Goal: Answer question/provide support: Share knowledge or assist other users

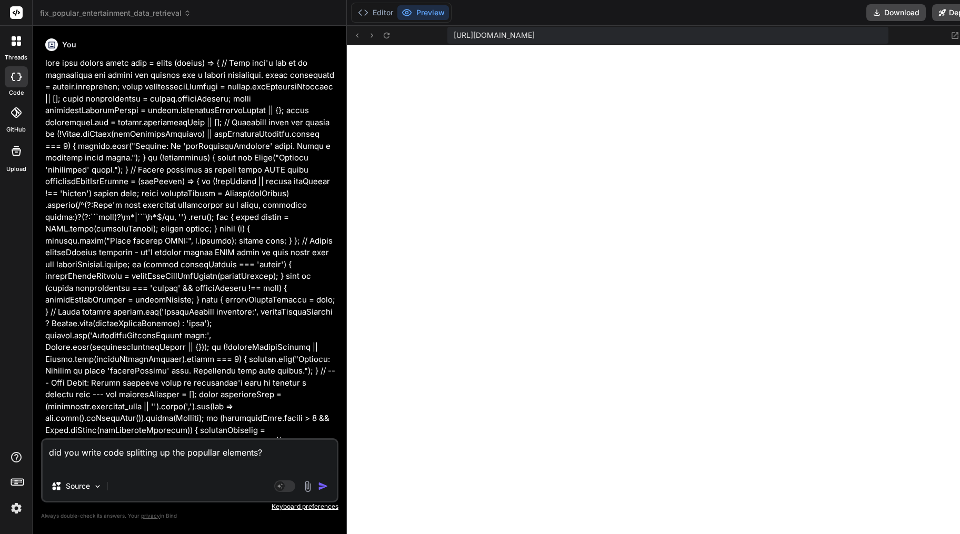
scroll to position [4252, 0]
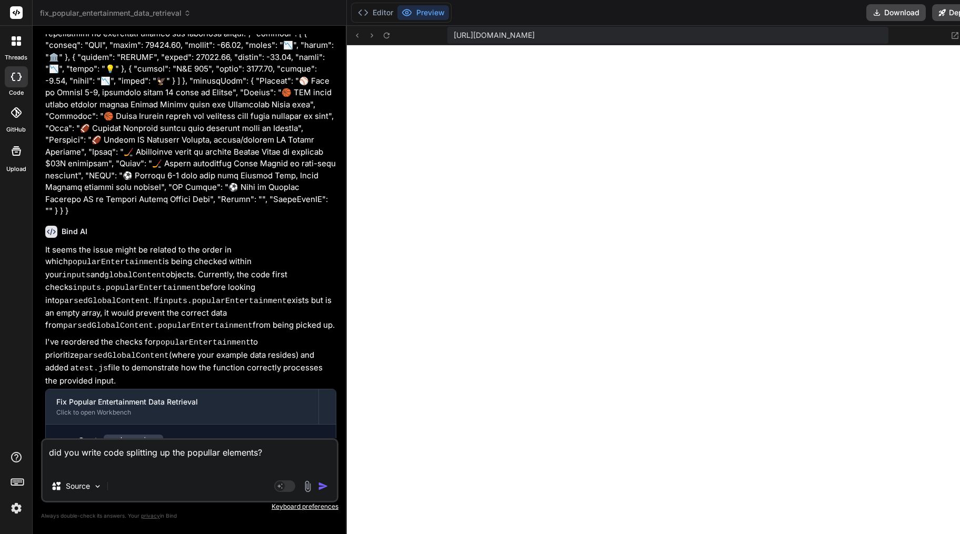
click at [210, 451] on textarea "did you write code splitting up the popullar elements?" at bounding box center [190, 456] width 294 height 32
type textarea "re"
type textarea "x"
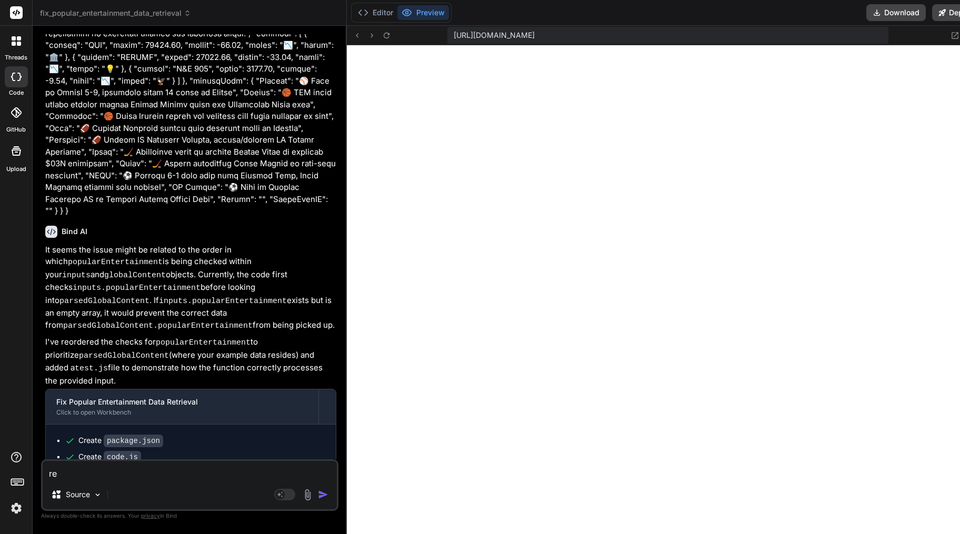
type textarea "ren"
type textarea "x"
type textarea "rend"
type textarea "x"
type textarea "[PERSON_NAME]"
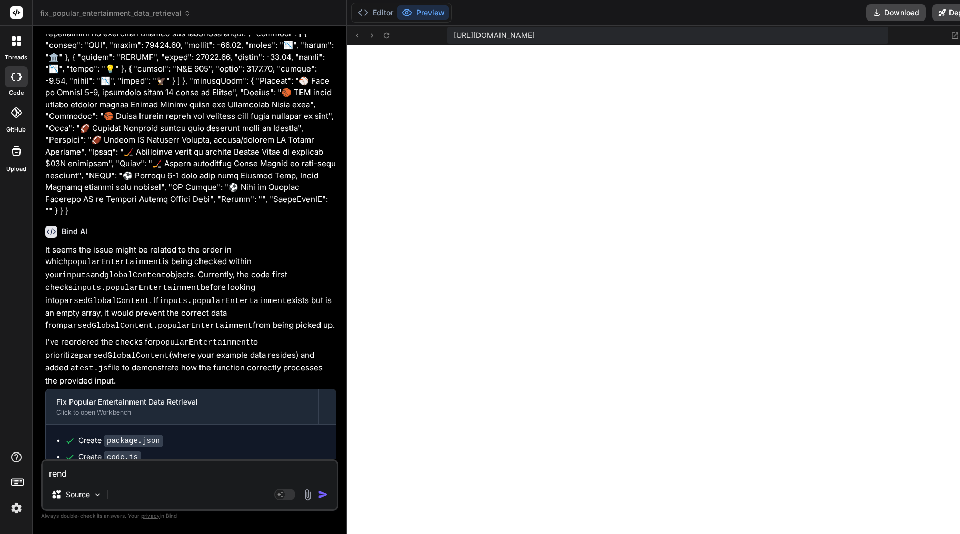
type textarea "x"
type textarea "render"
type textarea "x"
type textarea "render"
type textarea "x"
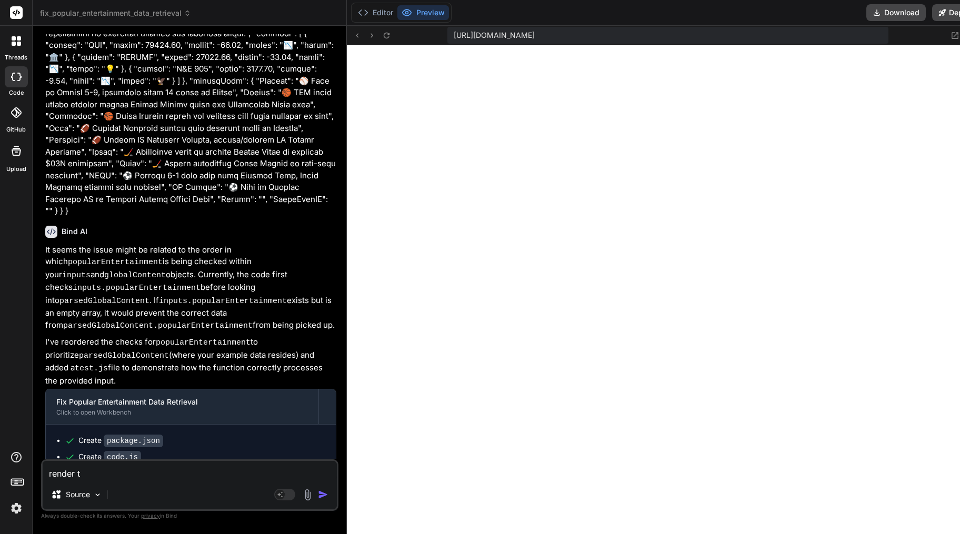
type textarea "render th"
type textarea "x"
type textarea "render thi"
type textarea "x"
type textarea "render this"
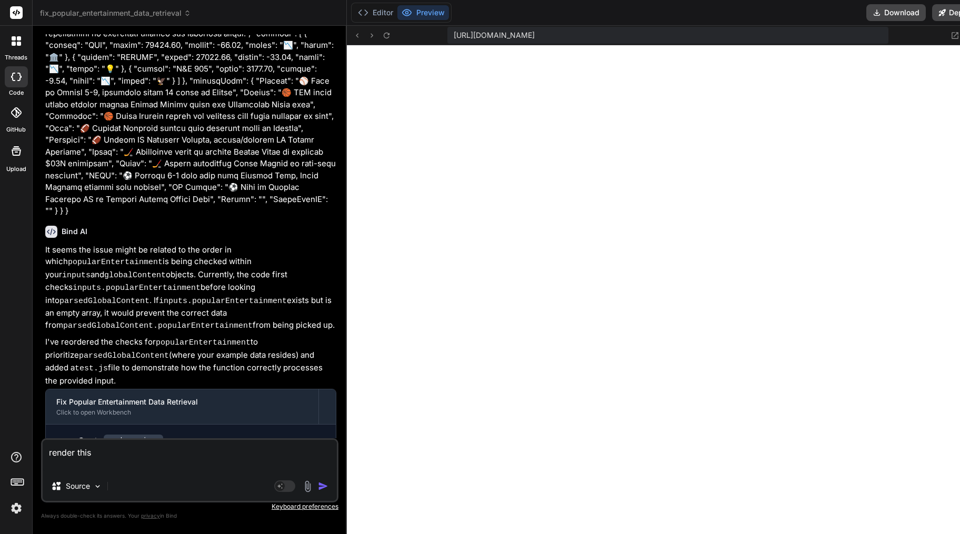
type textarea "x"
type textarea "render this"
type textarea "x"
type textarea "render this { "htmlSnippet": "<!DOCTYPE html><html lang=\"en\"><head><meta char…"
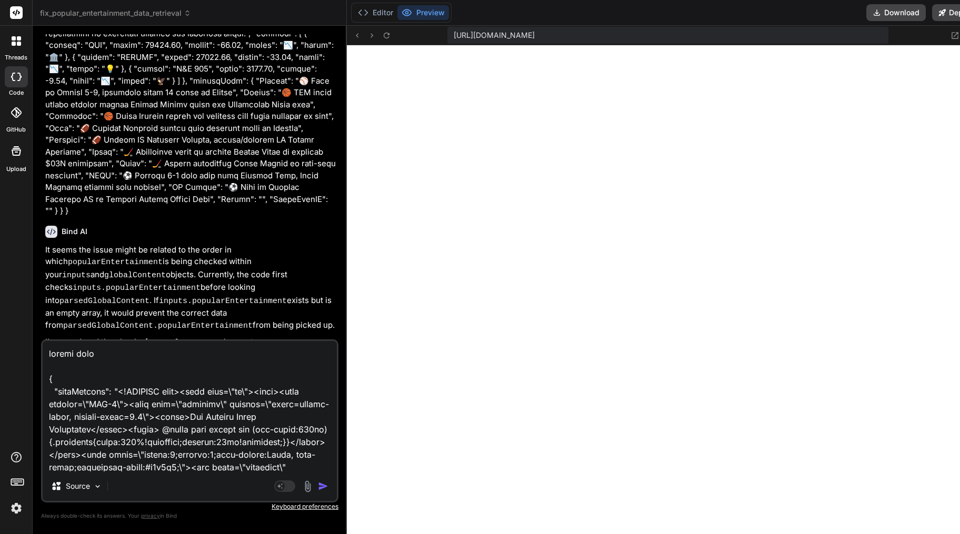
scroll to position [7361, 0]
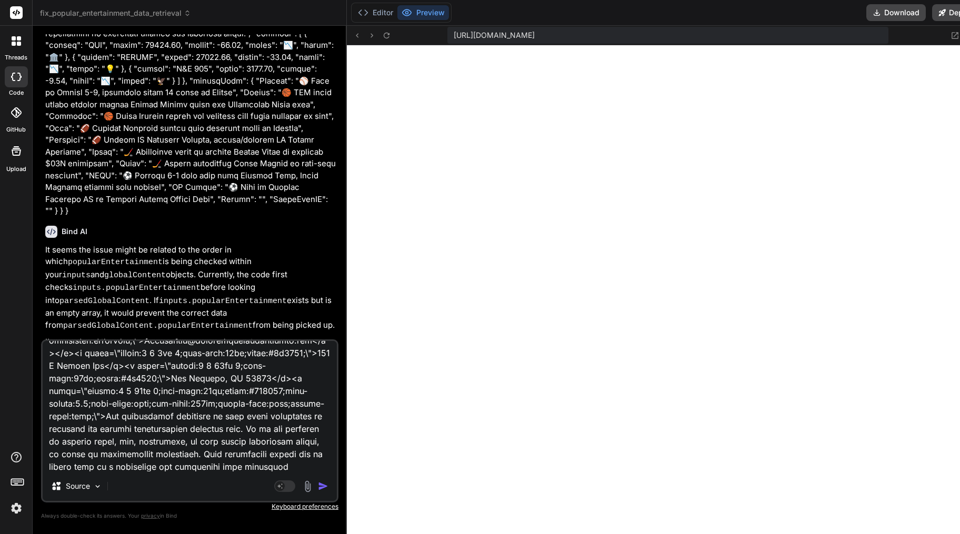
type textarea "x"
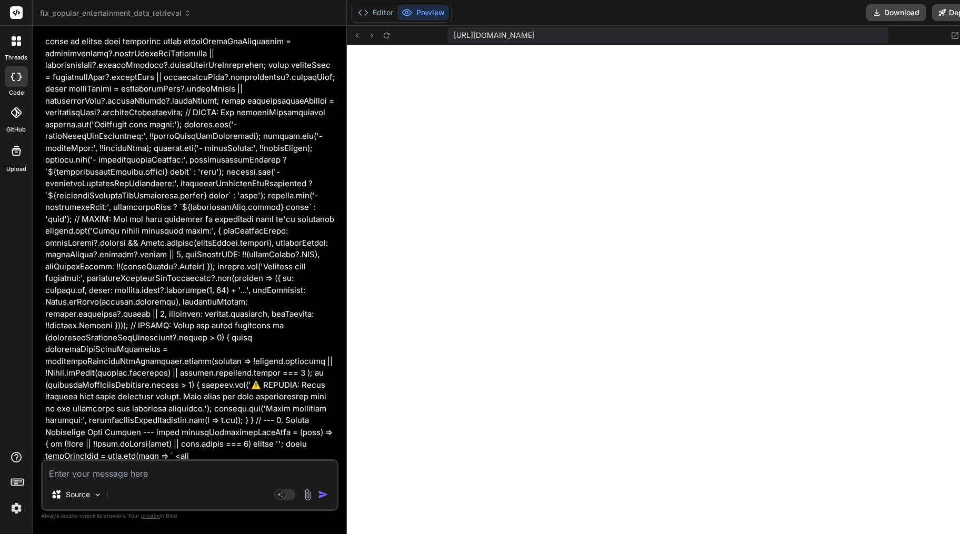
scroll to position [29979, 0]
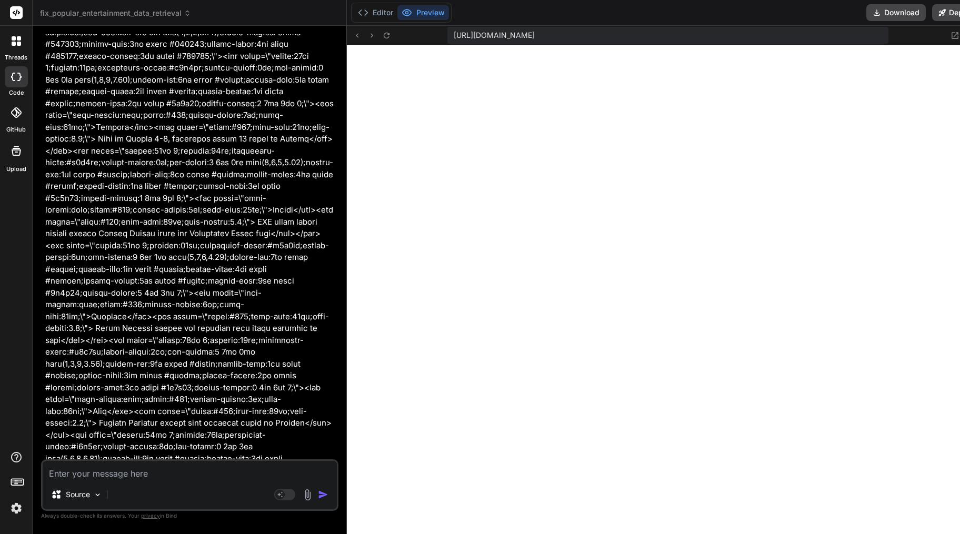
type textarea "x"
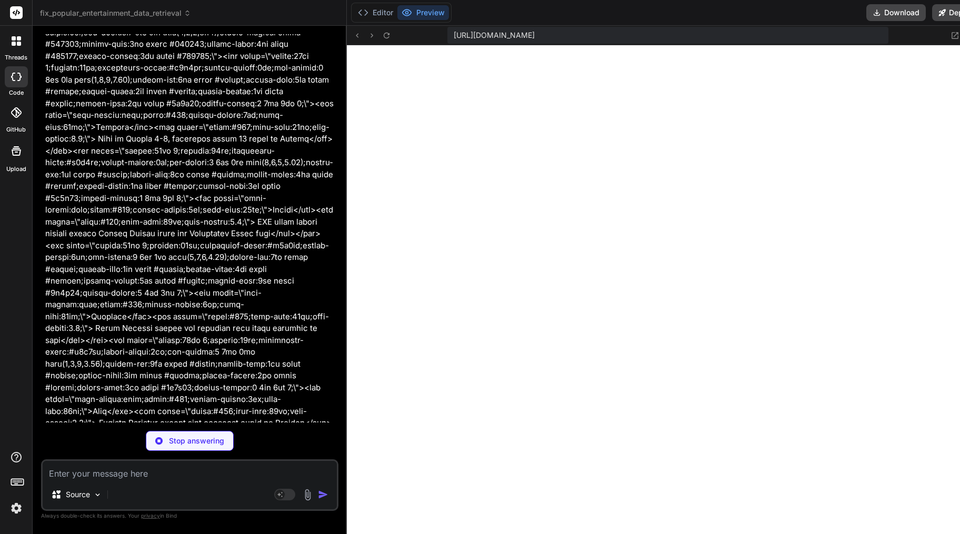
type textarea "} }"
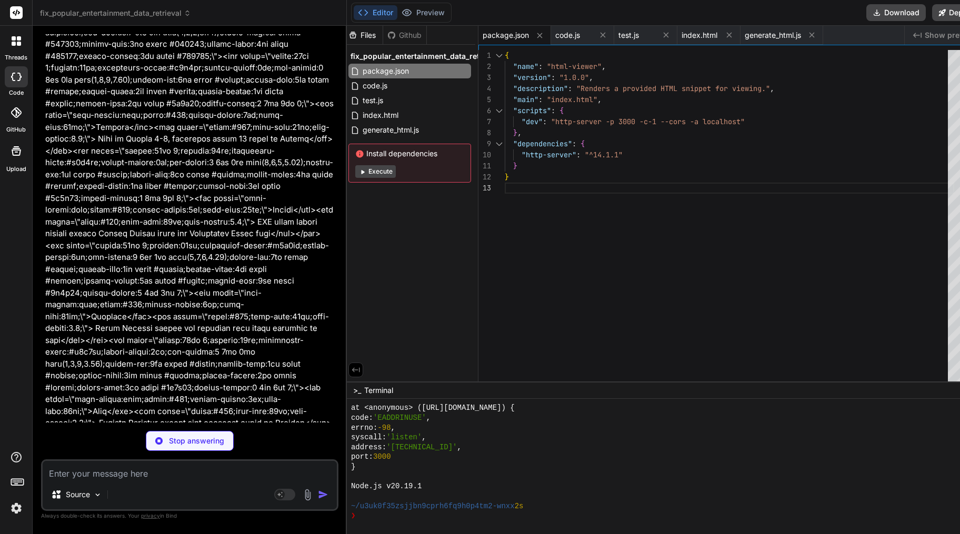
scroll to position [30051, 0]
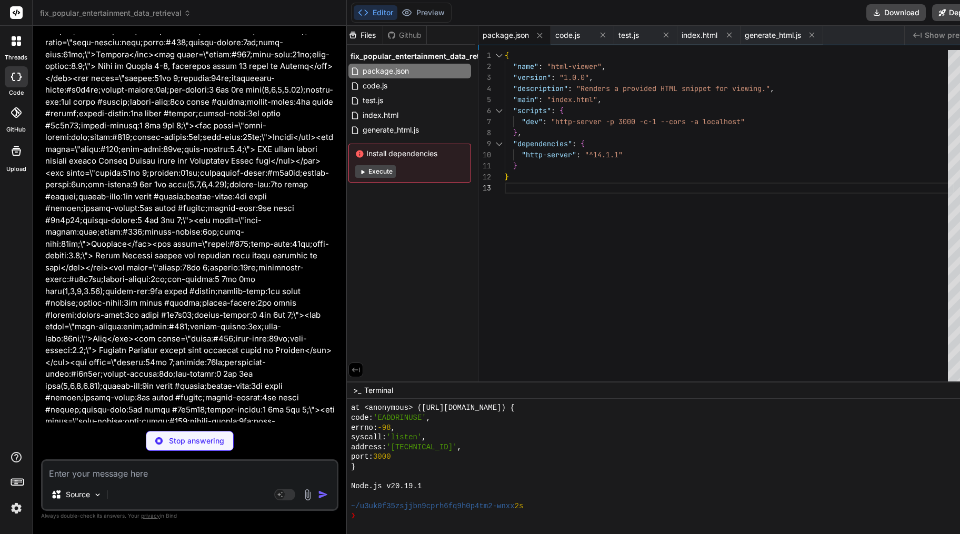
type textarea "x"
type textarea "serve as professional consulting. This information should not be relied upon as…"
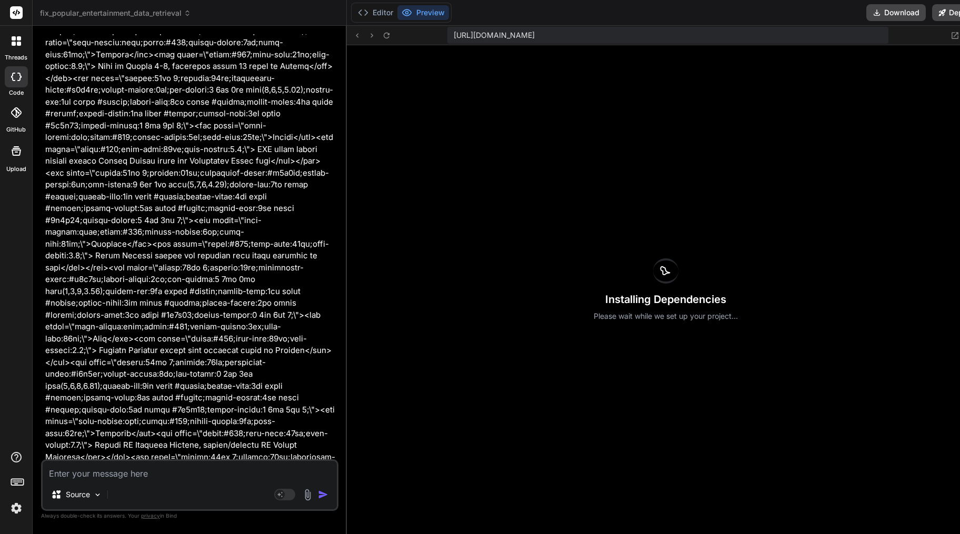
scroll to position [4370, 0]
type textarea "x"
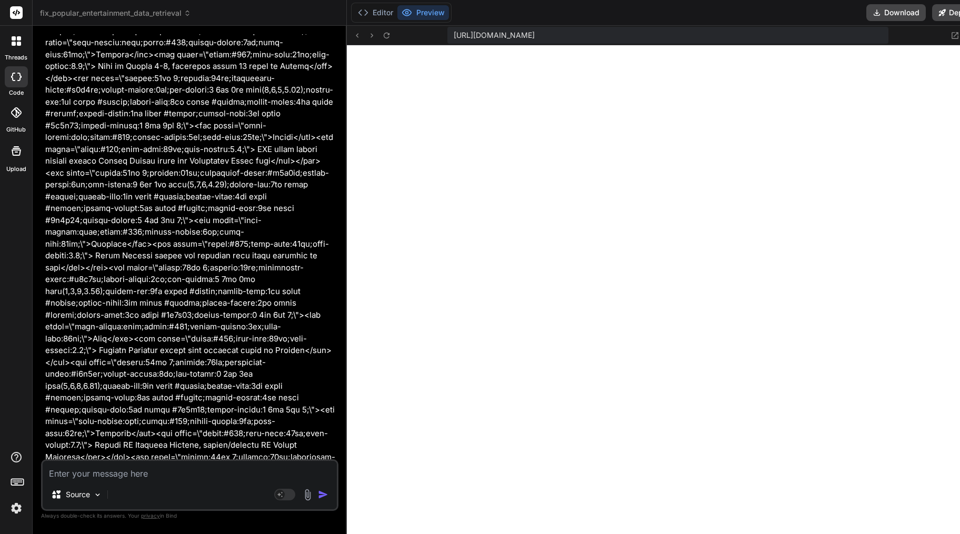
scroll to position [4645, 0]
click at [149, 476] on textarea at bounding box center [190, 470] width 294 height 19
type textarea "r"
type textarea "x"
type textarea "re"
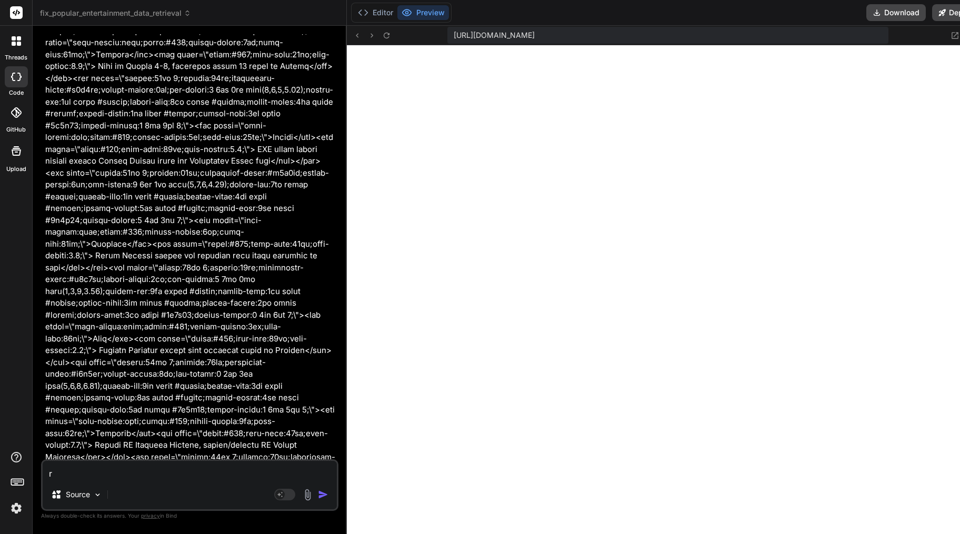
type textarea "x"
type textarea "ren"
type textarea "x"
type textarea "rend"
type textarea "x"
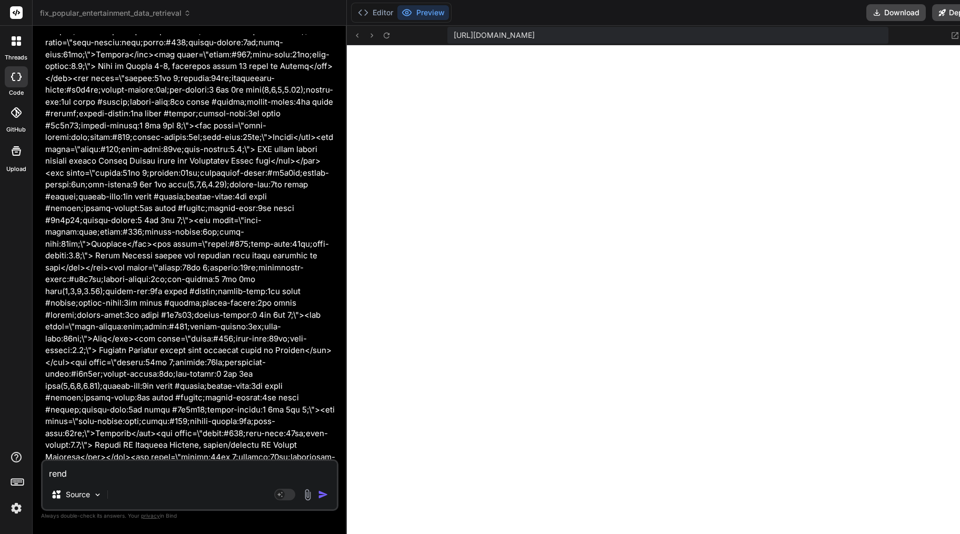
type textarea "[PERSON_NAME]"
type textarea "x"
type textarea "render"
type textarea "x"
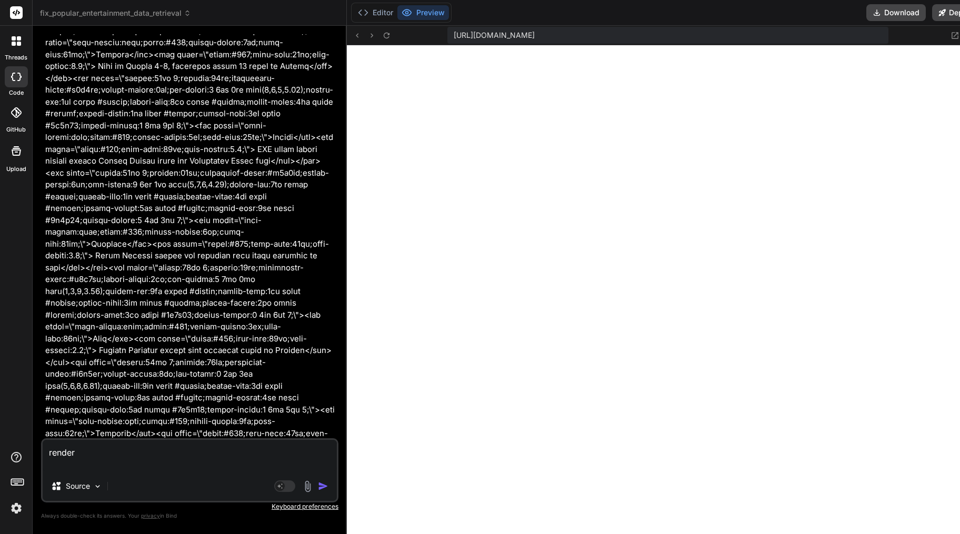
type textarea "render"
type textarea "x"
paste textarea "{ "htmlSnippet": "<!DOCTYPE html><html lang=\"en\"><head><meta charset=\"UTF-8\…"
type textarea "render { "htmlSnippet": "<!DOCTYPE html><html lang=\"en\"><head><meta charset=\…"
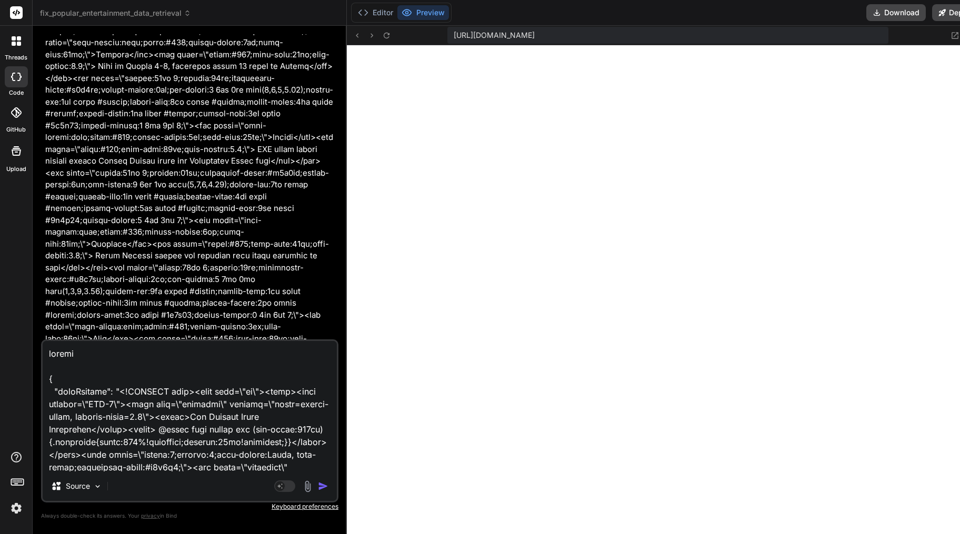
scroll to position [7361, 0]
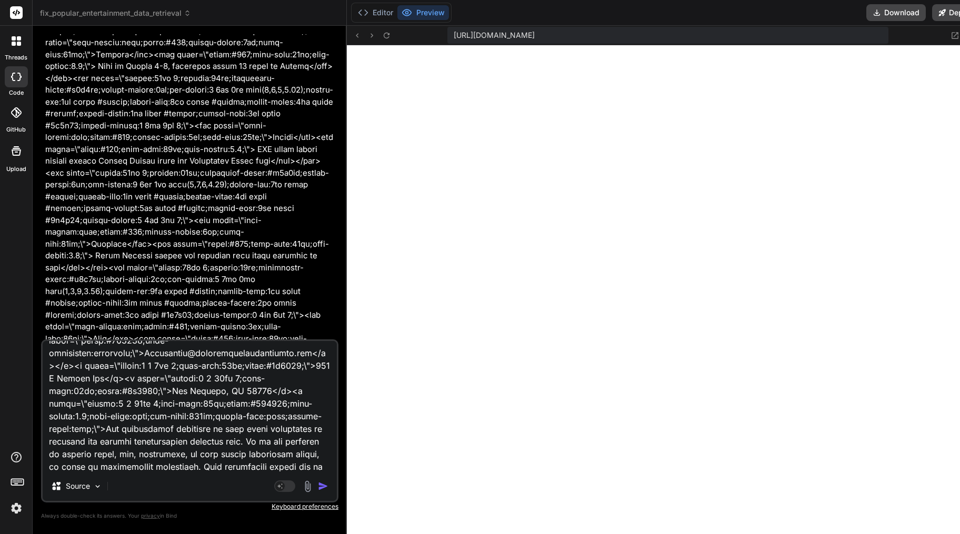
type textarea "x"
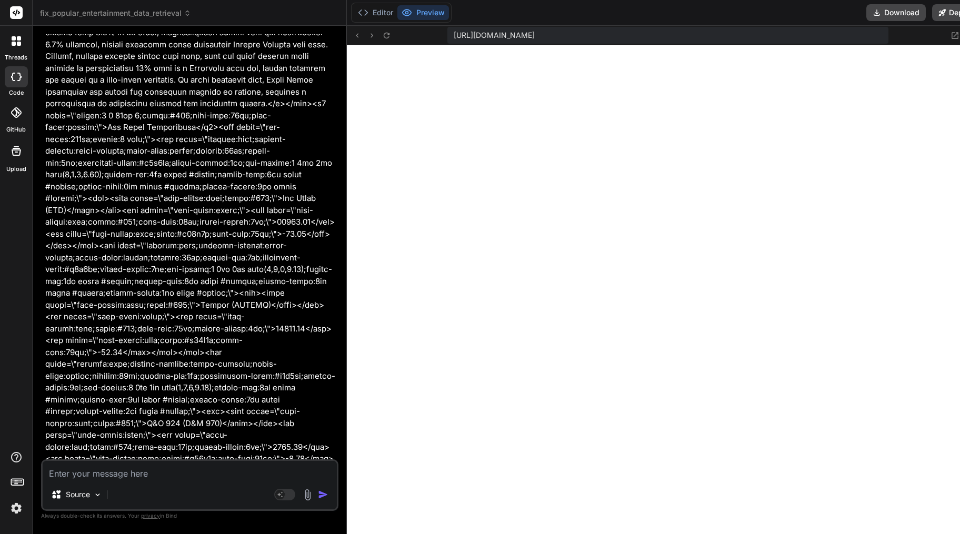
scroll to position [36357, 0]
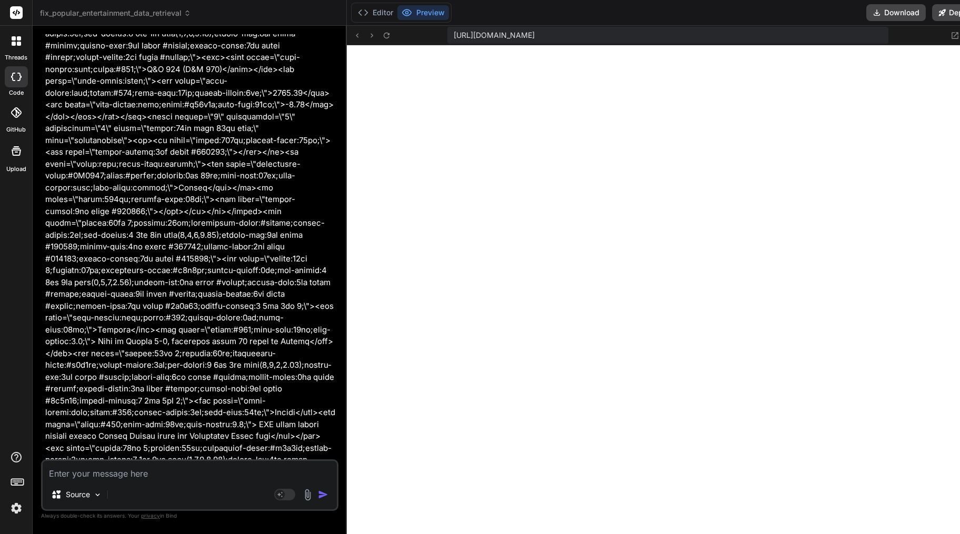
type textarea "x"
type textarea "} }"
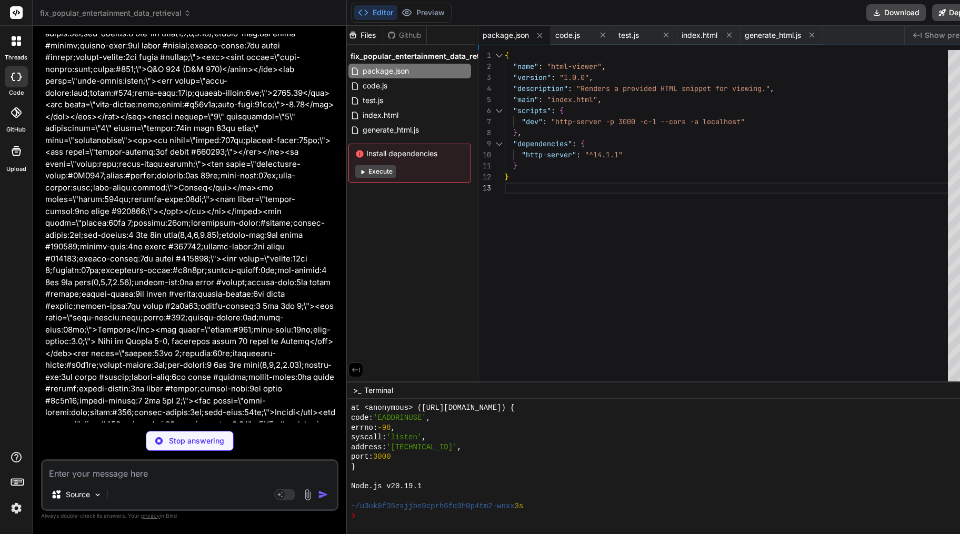
scroll to position [36430, 0]
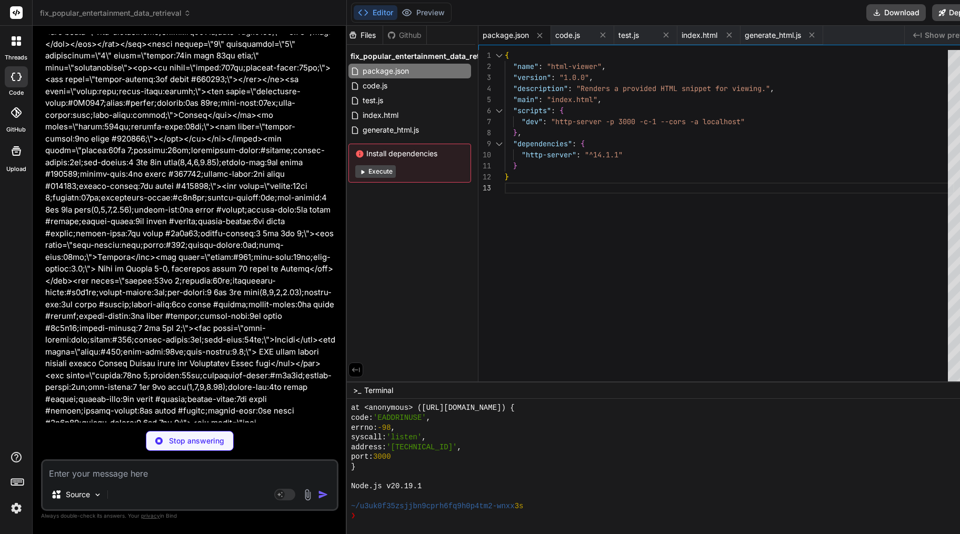
type textarea "x"
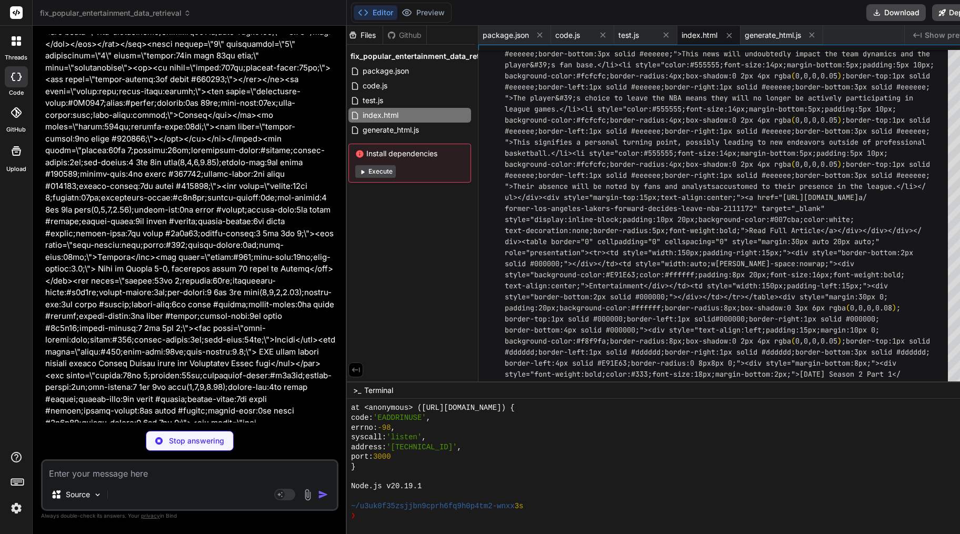
type textarea "serve as professional consulting. This information should not be relied upon as…"
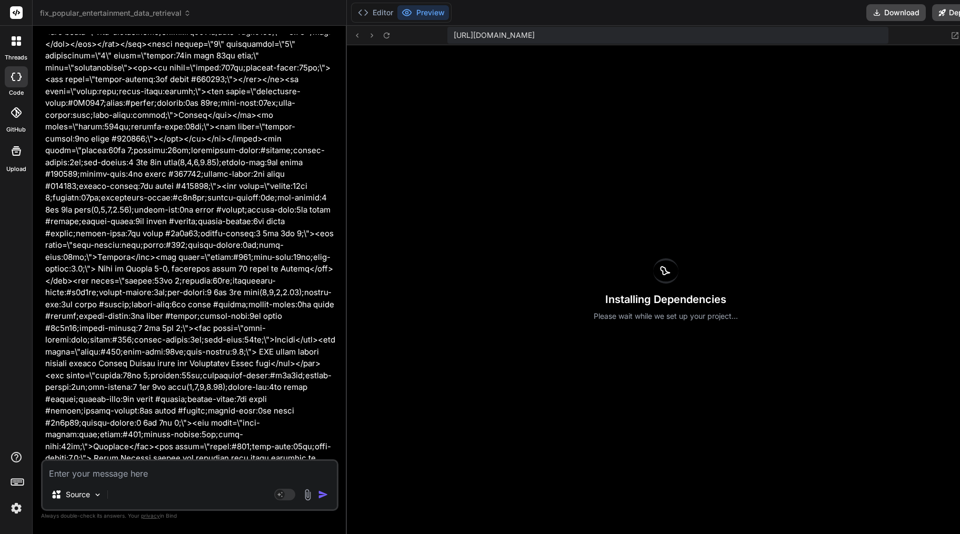
scroll to position [4763, 0]
type textarea "x"
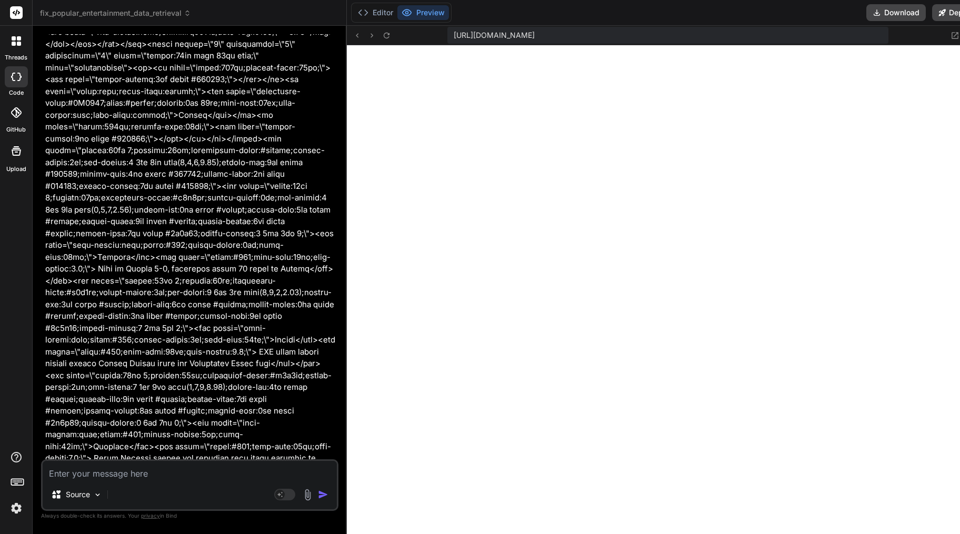
scroll to position [5077, 0]
type textarea "r"
type textarea "x"
type textarea "re"
type textarea "x"
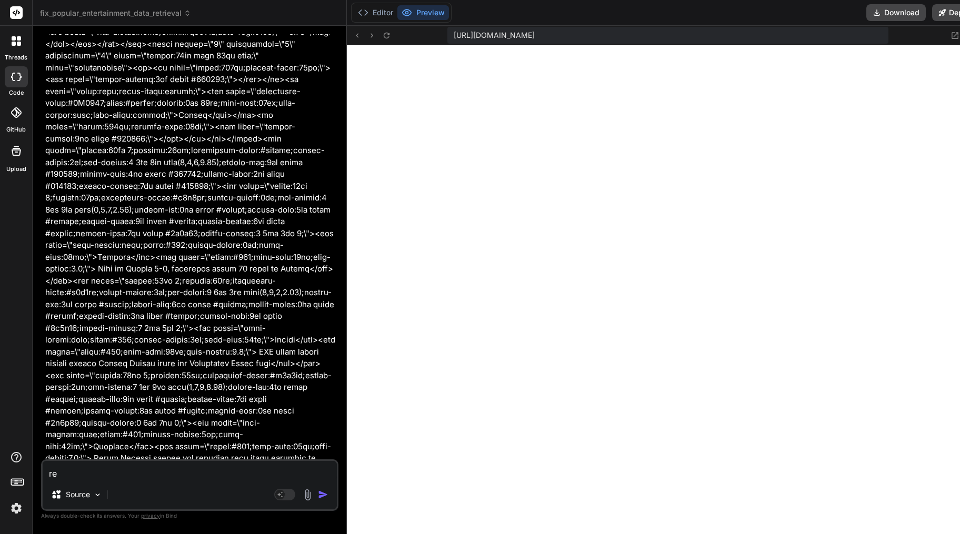
type textarea "ren"
type textarea "x"
type textarea "rend"
type textarea "x"
type textarea "[PERSON_NAME]"
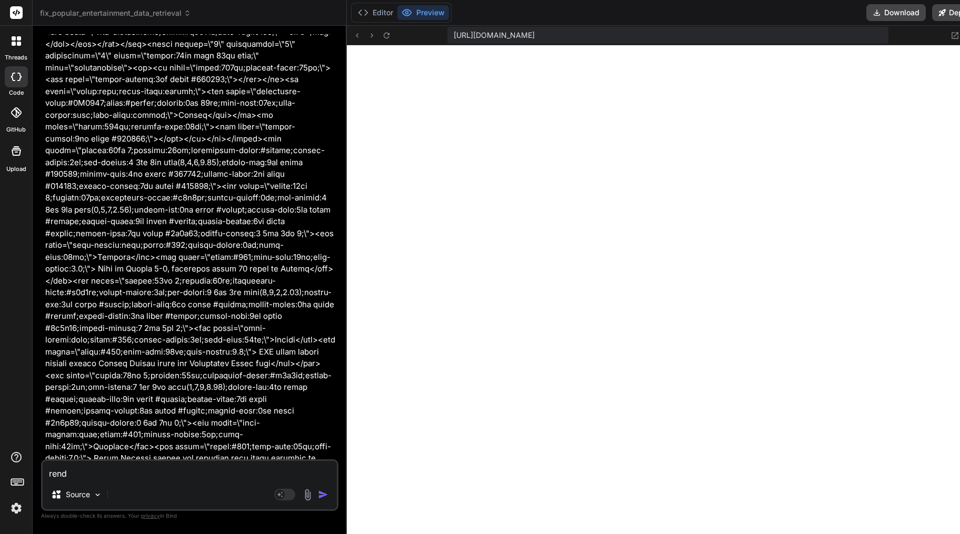
type textarea "x"
type textarea "render"
type textarea "x"
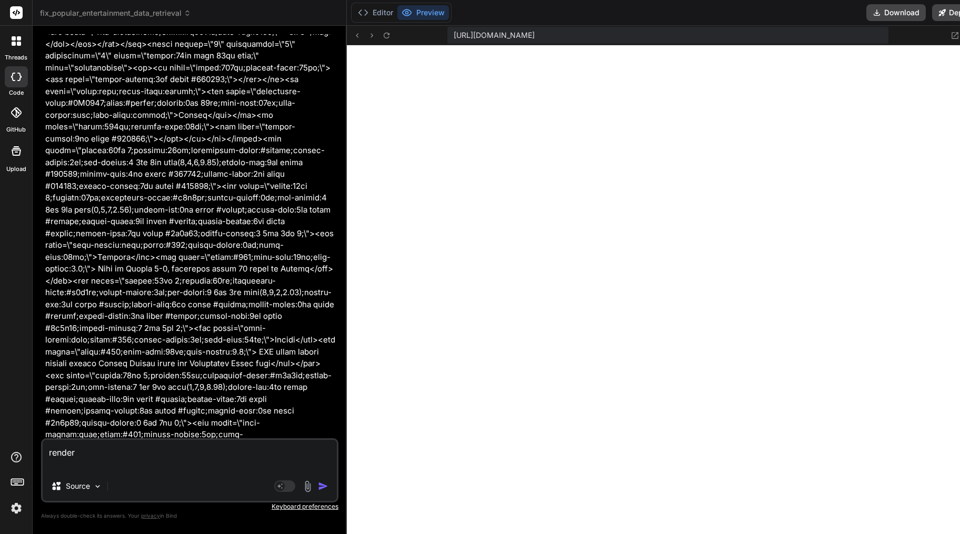
type textarea "render"
type textarea "x"
paste textarea "export const code = async (inputs) => { // UPDATED: This email rendering step n…"
type textarea "render export const code = async (inputs) => { // UPDATED: This email rendering…"
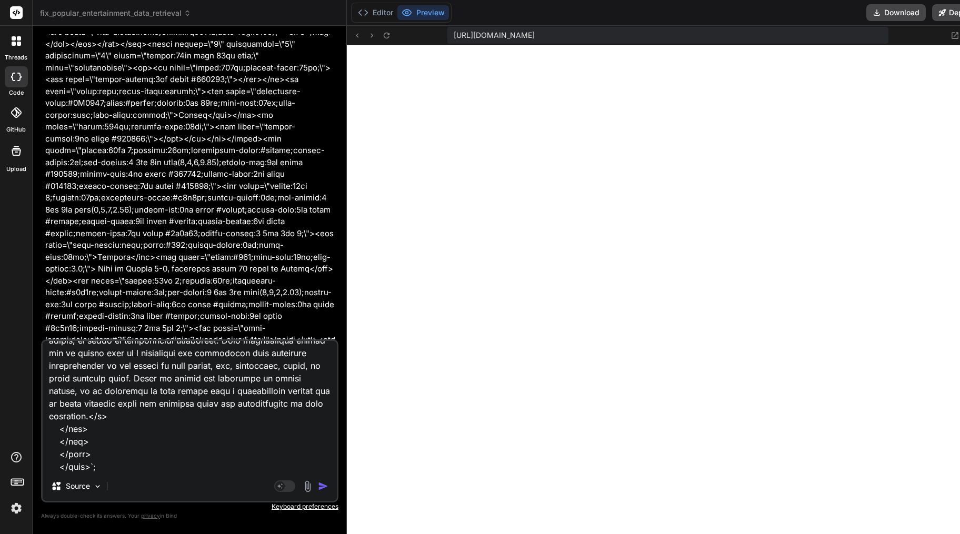
scroll to position [9179, 0]
type textarea "x"
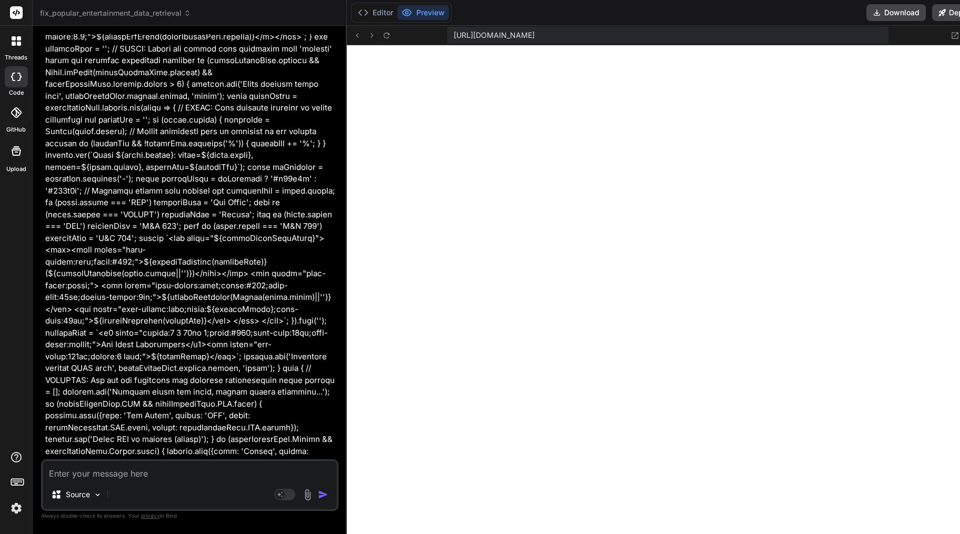
scroll to position [41350, 0]
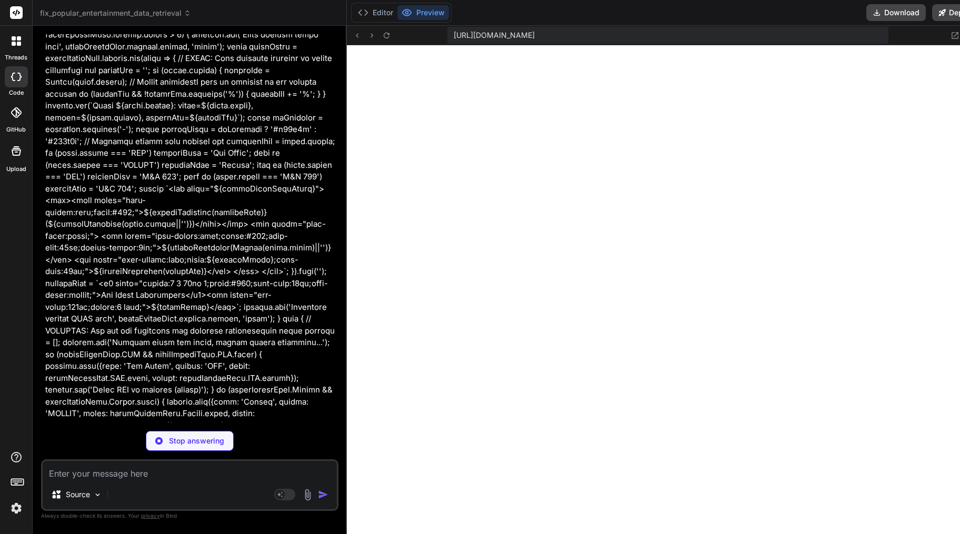
type textarea "x"
type textarea "} }"
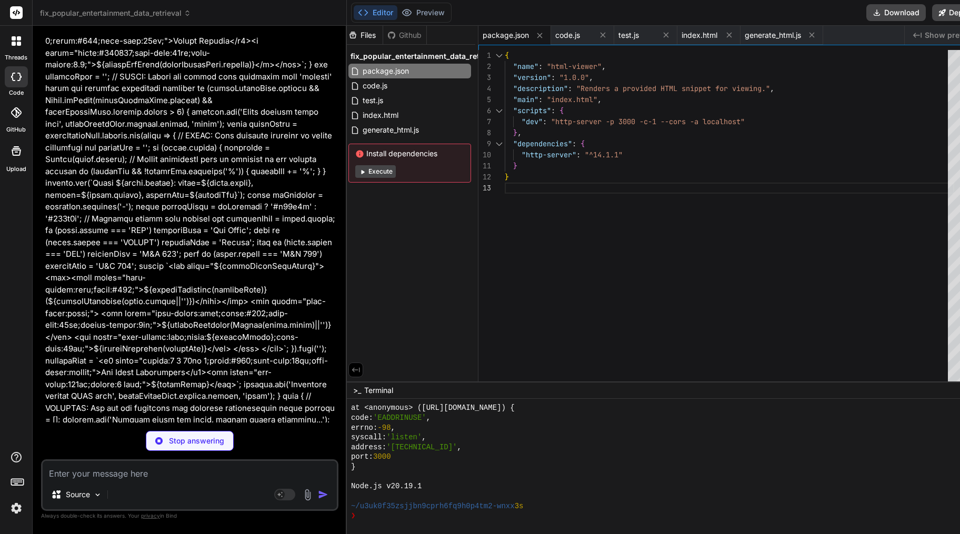
scroll to position [41423, 0]
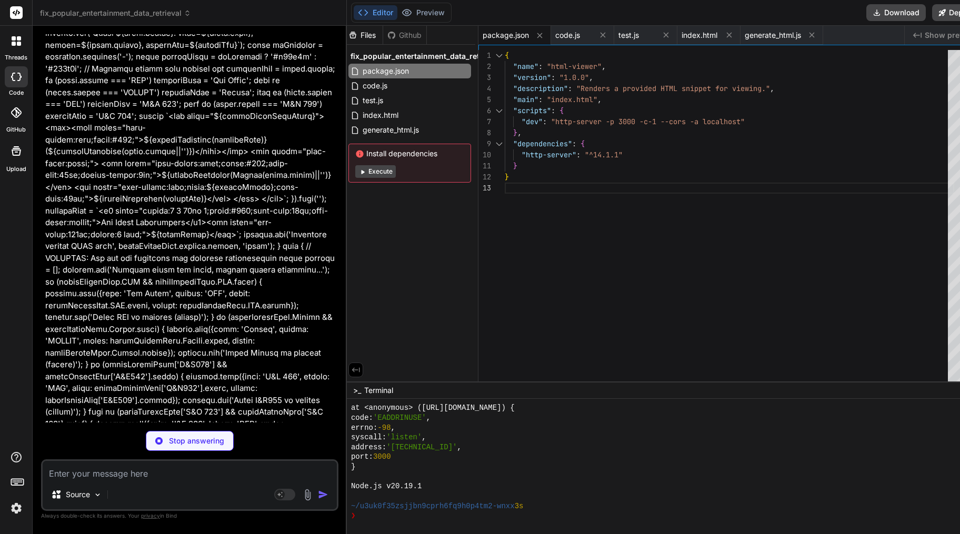
type textarea "x"
type textarea "serve as professional consulting. This information should not be relied upon as…"
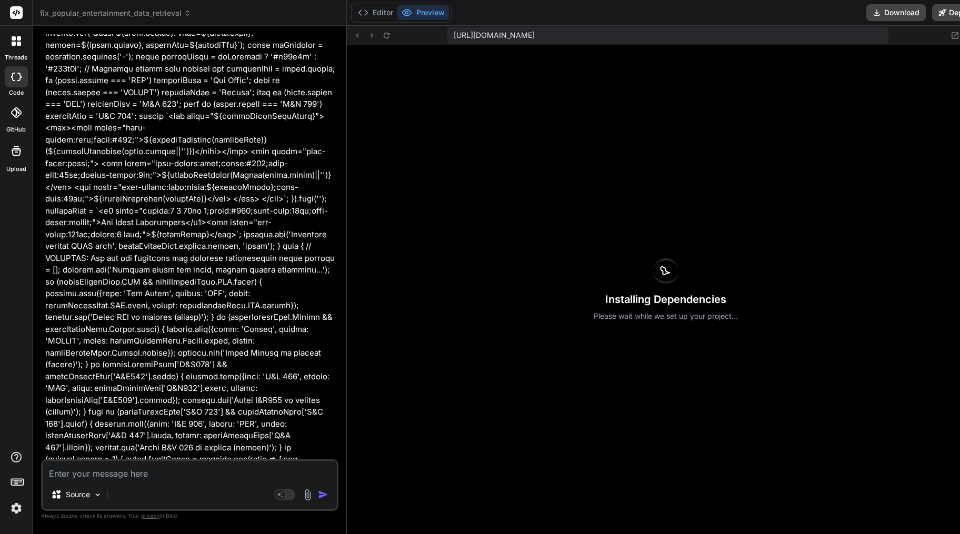
scroll to position [5194, 0]
type textarea "x"
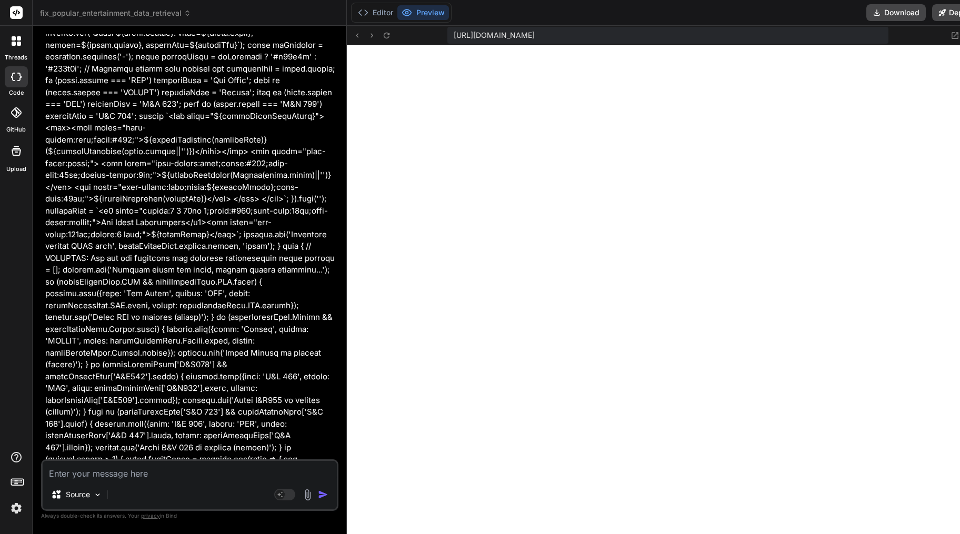
scroll to position [5470, 0]
type textarea "r"
type textarea "x"
type textarea "re"
type textarea "x"
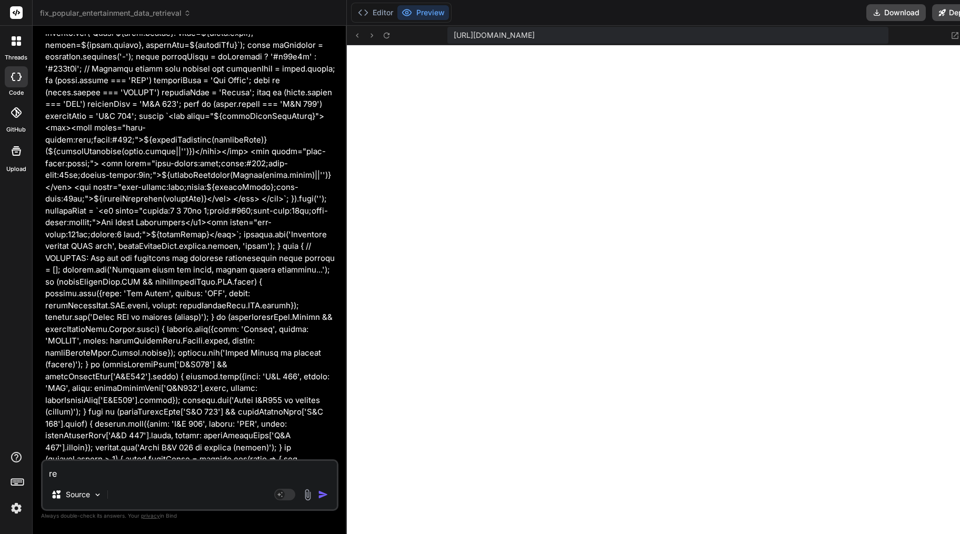
type textarea "ren"
type textarea "x"
type textarea "rend"
type textarea "x"
type textarea "[PERSON_NAME]"
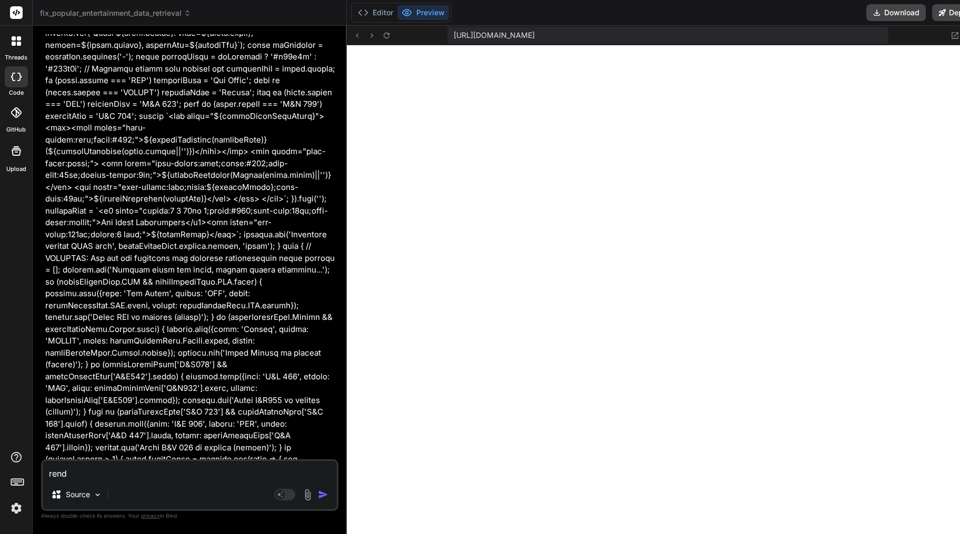
type textarea "x"
type textarea "render"
type textarea "x"
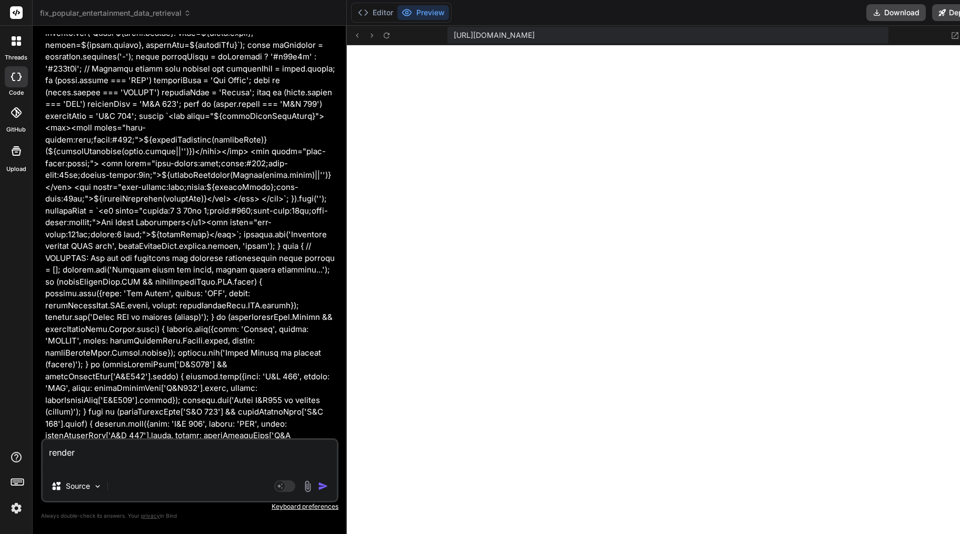
type textarea "render"
type textarea "x"
paste textarea "export const code = async (inputs) => { // UPDATED: This email rendering step n…"
type textarea "render export const code = async (inputs) => { // UPDATED: This email rendering…"
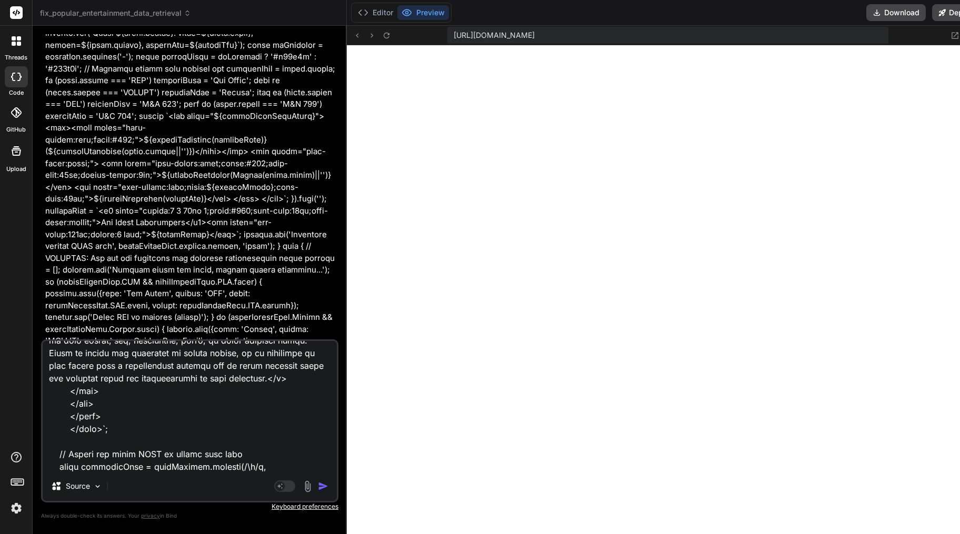
scroll to position [9634, 0]
type textarea "x"
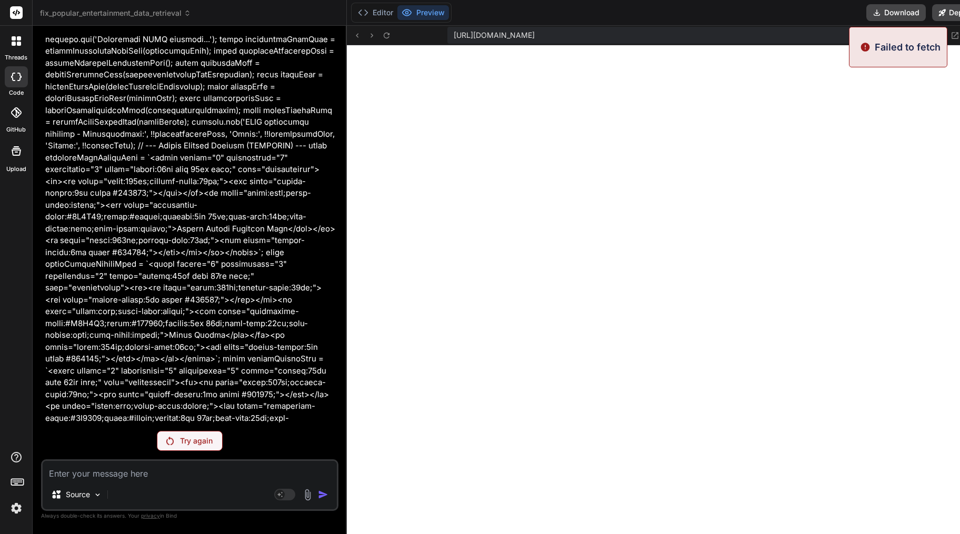
scroll to position [41890, 0]
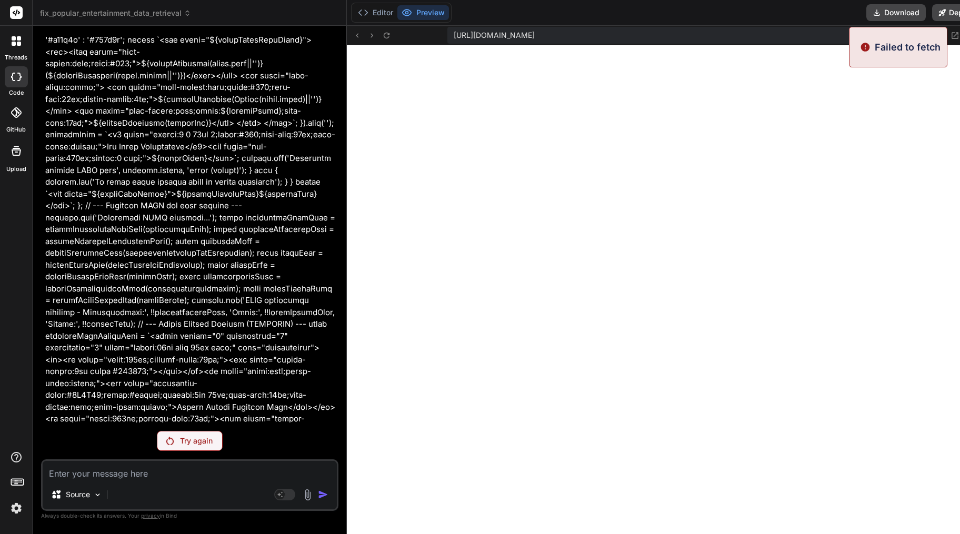
click at [193, 448] on div "Try again" at bounding box center [190, 441] width 66 height 20
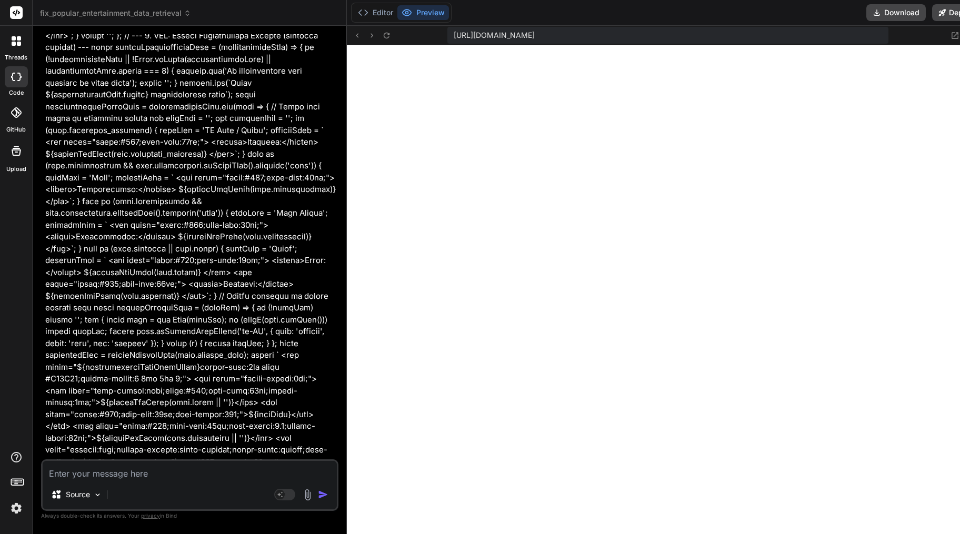
scroll to position [46391, 0]
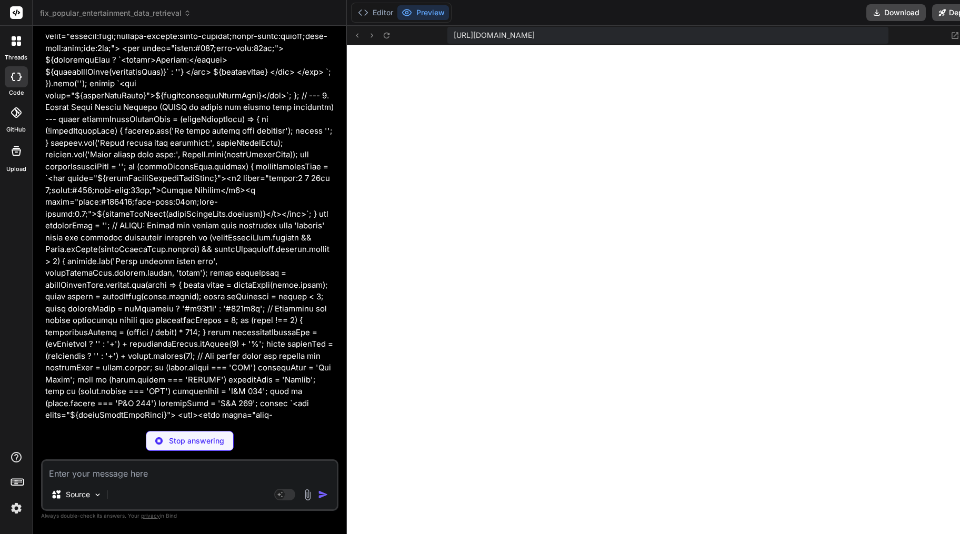
type textarea "x"
type textarea "} }"
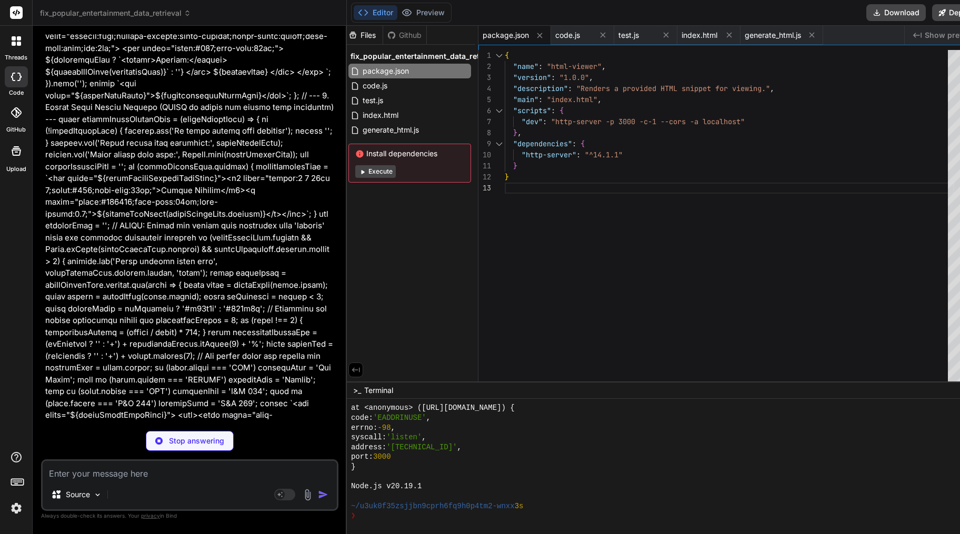
scroll to position [46463, 0]
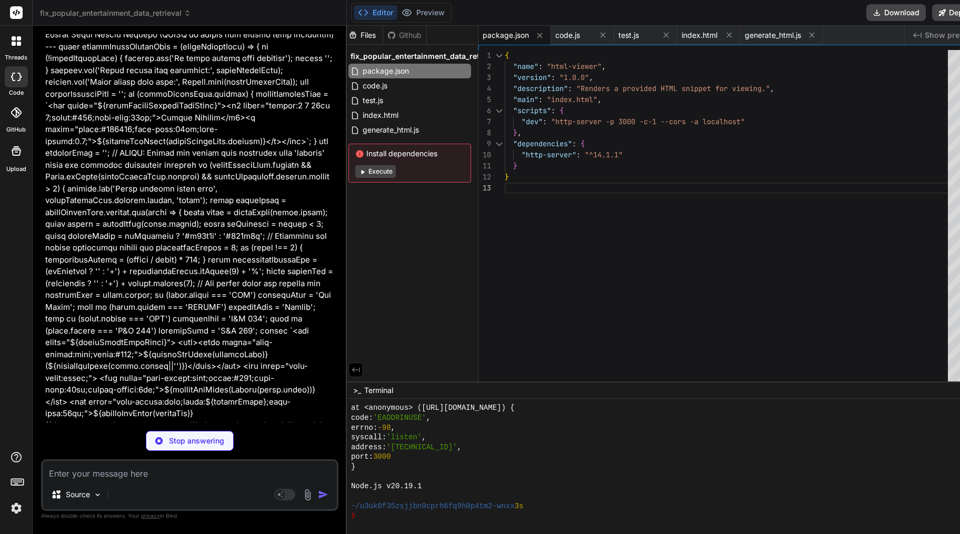
type textarea "x"
type textarea "serve as professional consulting. This information should not be relied upon as…"
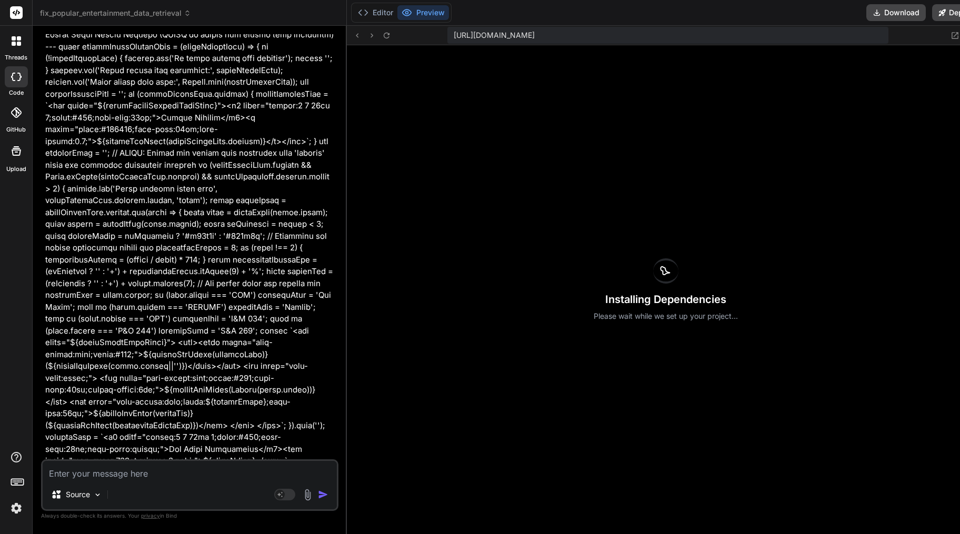
scroll to position [5587, 0]
type textarea "x"
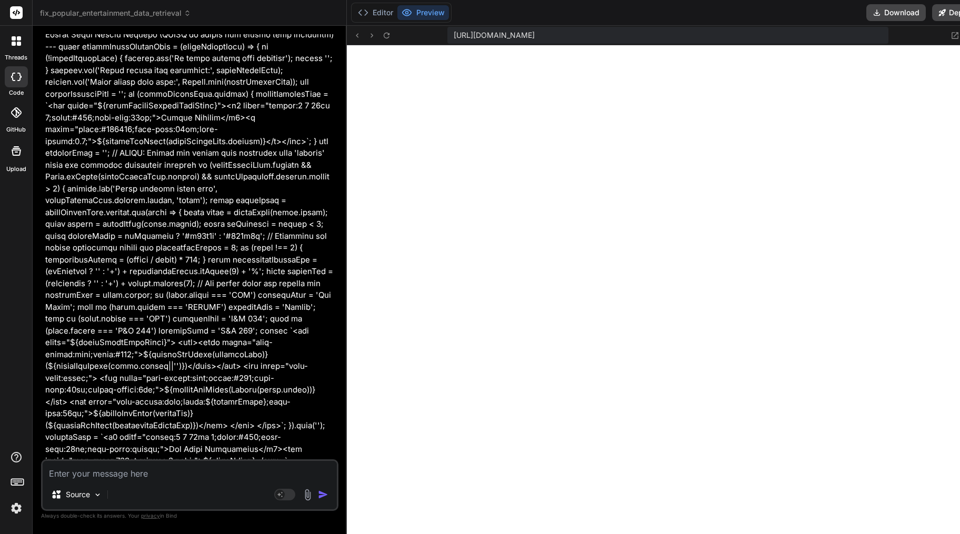
scroll to position [5863, 0]
click at [190, 461] on textarea at bounding box center [190, 470] width 294 height 19
type textarea "r"
type textarea "x"
type textarea "re"
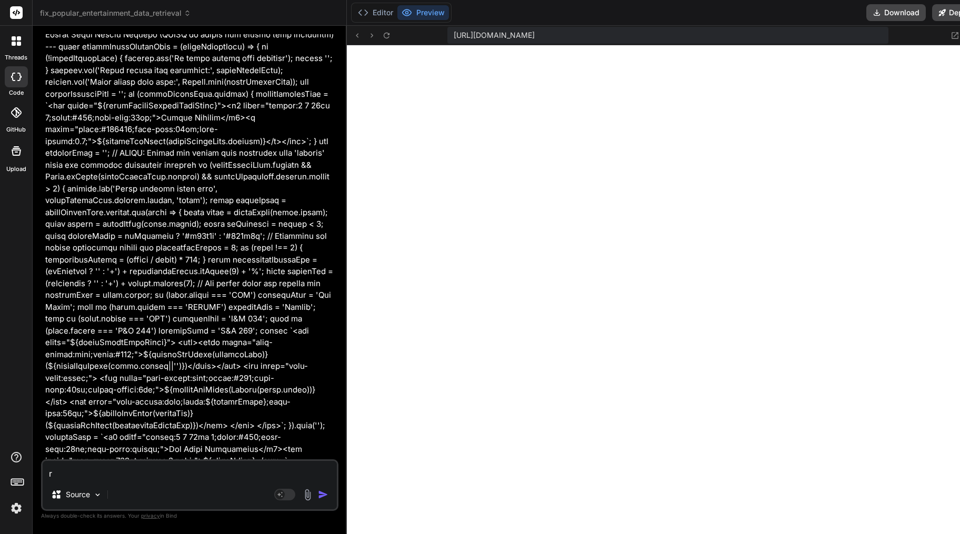
type textarea "x"
type textarea "red"
type textarea "x"
type textarea "redn"
type textarea "x"
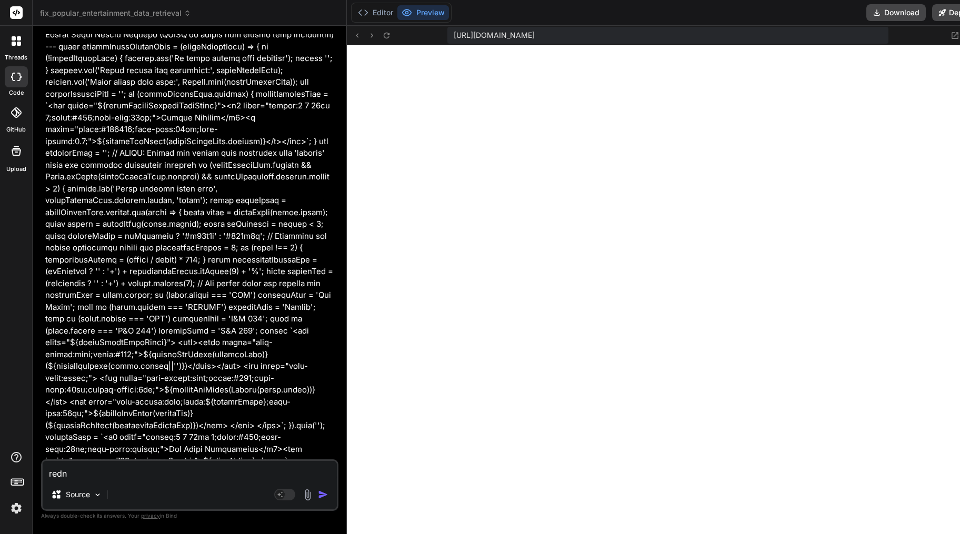
type textarea "redne"
type textarea "x"
type textarea "[PERSON_NAME]"
type textarea "x"
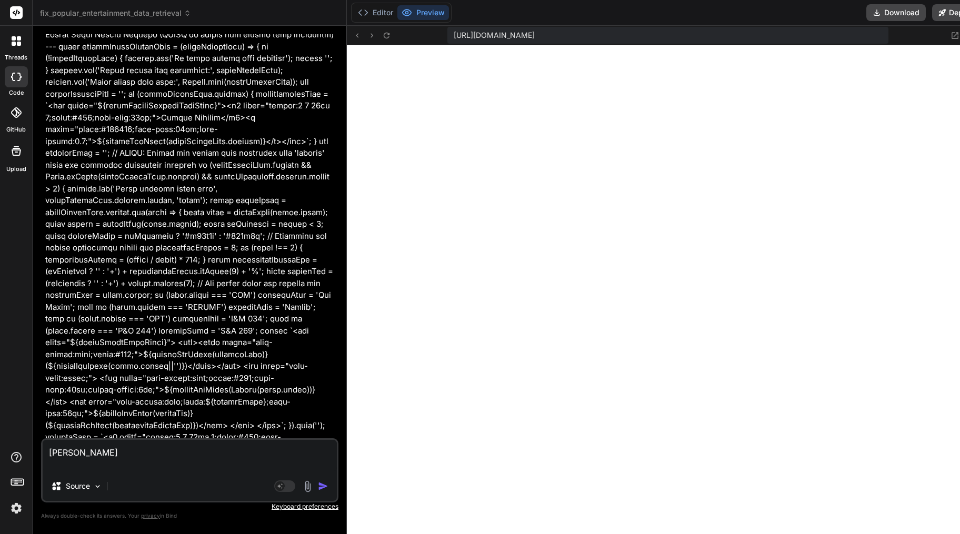
type textarea "[PERSON_NAME]"
type textarea "x"
paste textarea "export const code = async (inputs) => { // UPDATED: This email rendering step n…"
type textarea "[PERSON_NAME] export const code = async (inputs) => { // UPDATED: This email re…"
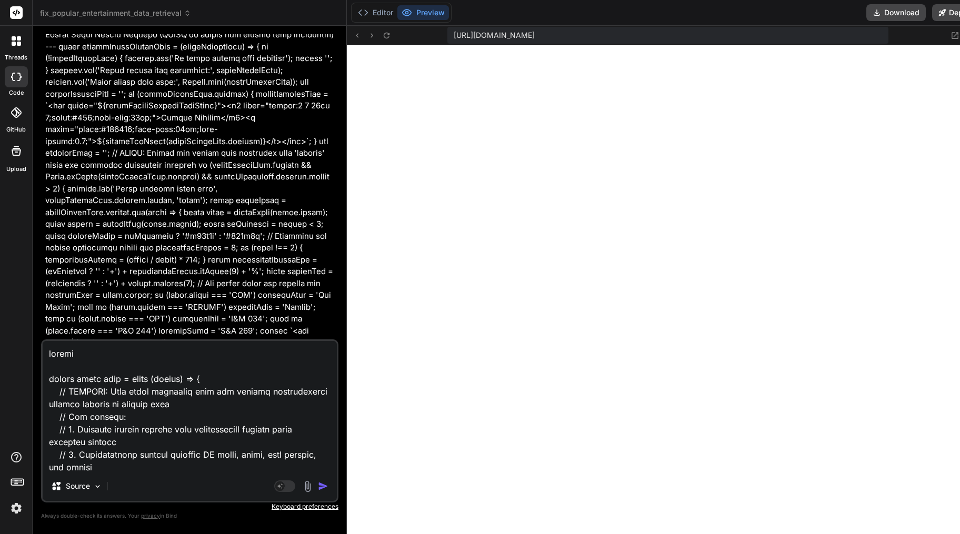
scroll to position [9684, 0]
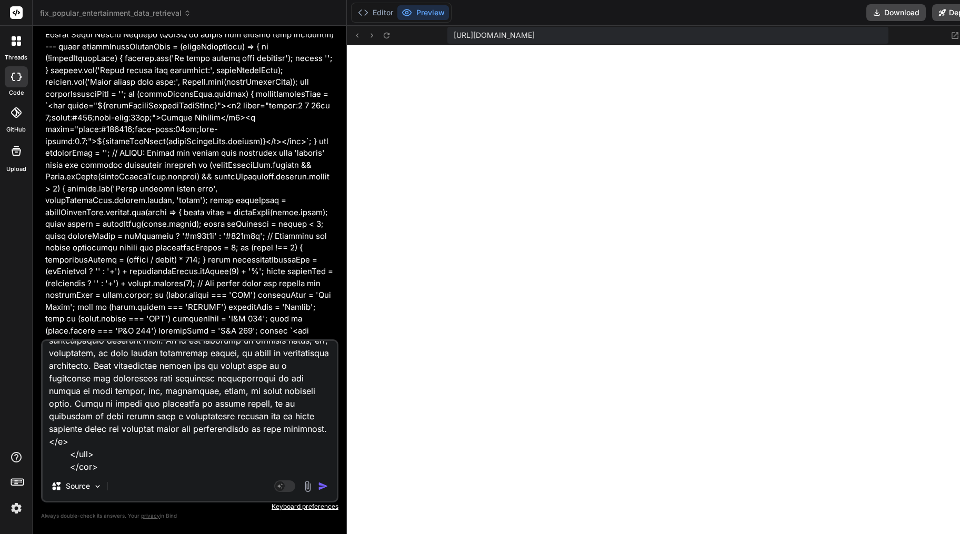
type textarea "x"
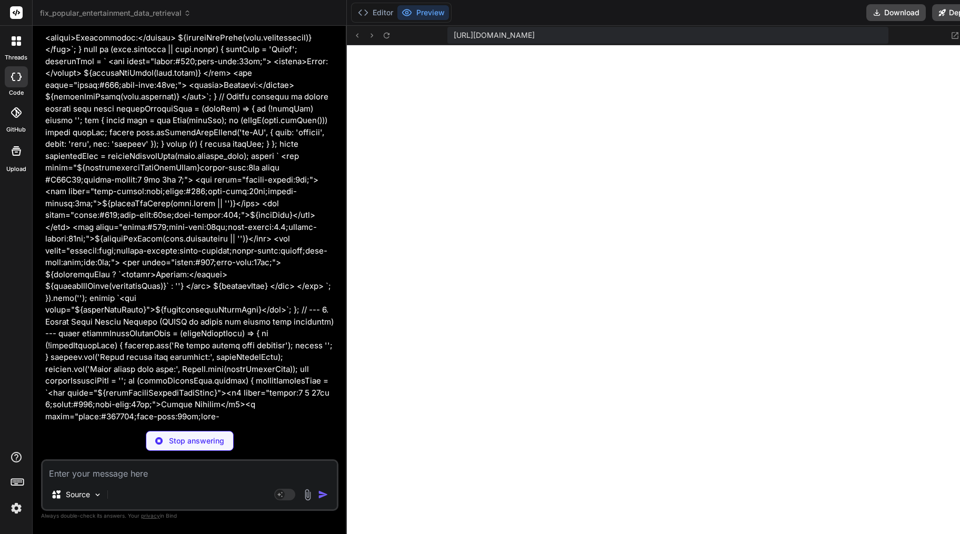
scroll to position [51467, 0]
type textarea "x"
type textarea ""dependencies": { "http-server": "^14.1.1" } }"
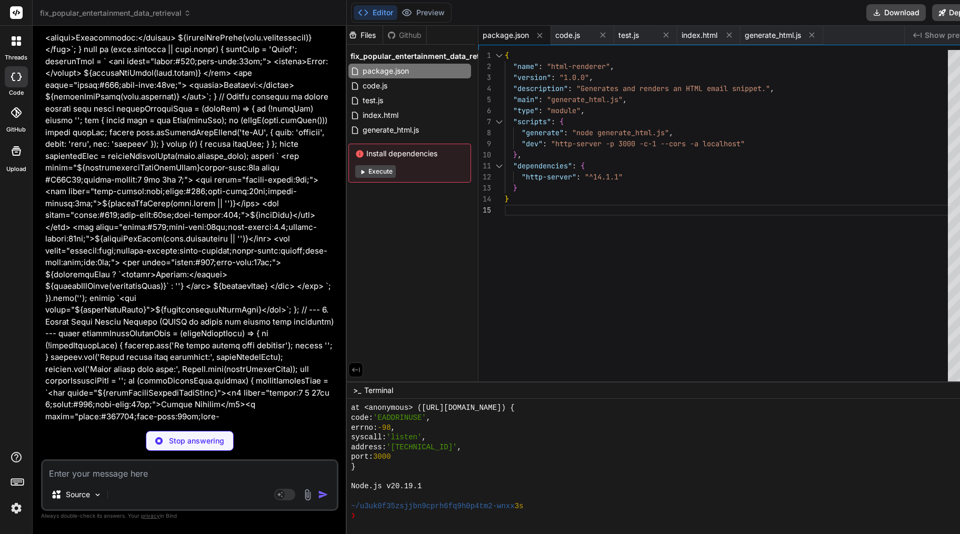
type textarea "x"
type textarea "</html>`; // Minify the final HTML to reduce file size const minifiedHtml = htm…"
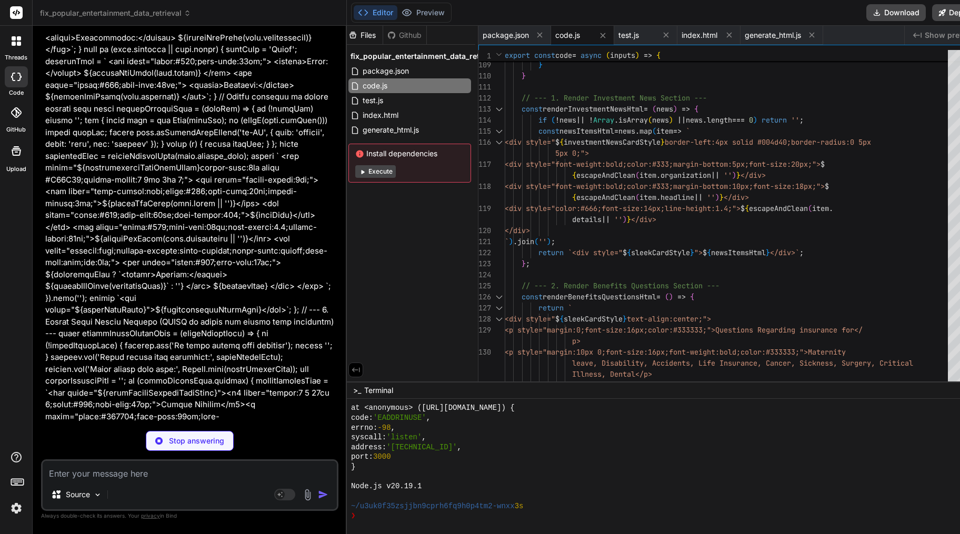
scroll to position [51610, 0]
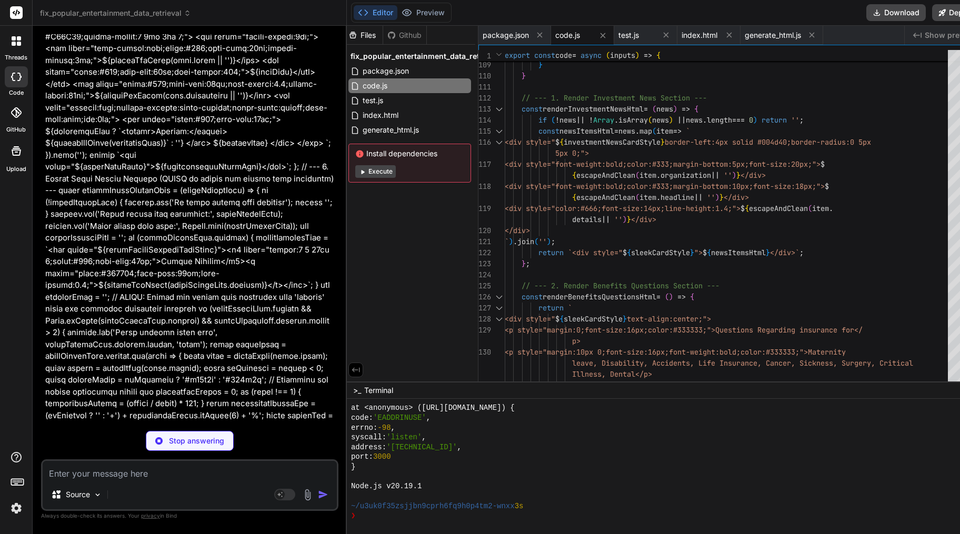
type textarea "x"
type textarea "generateAndRenderHtml();"
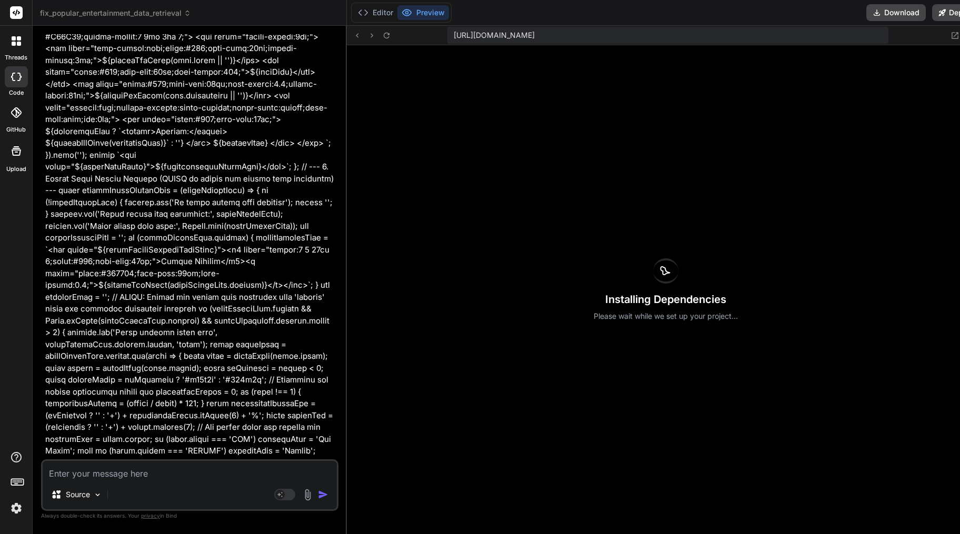
scroll to position [5980, 0]
type textarea "x"
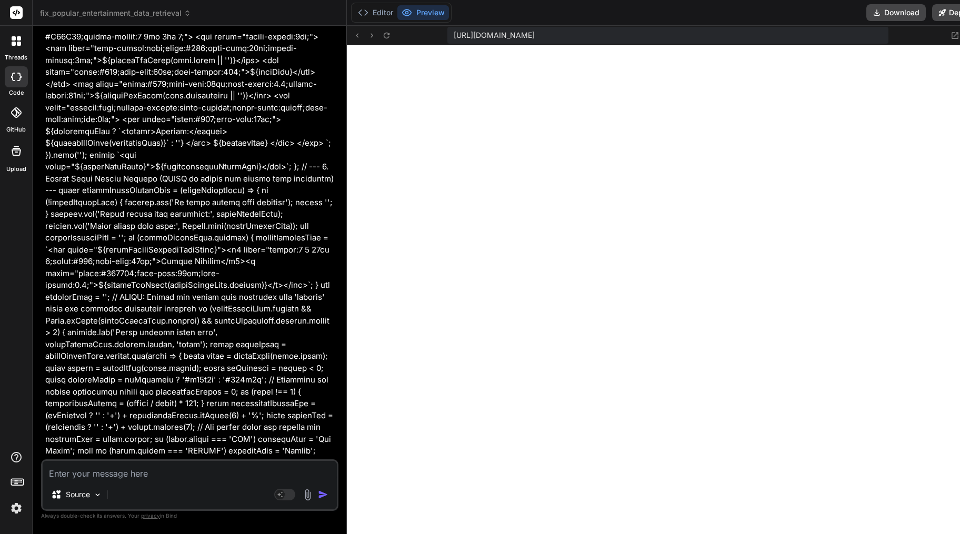
scroll to position [51767, 0]
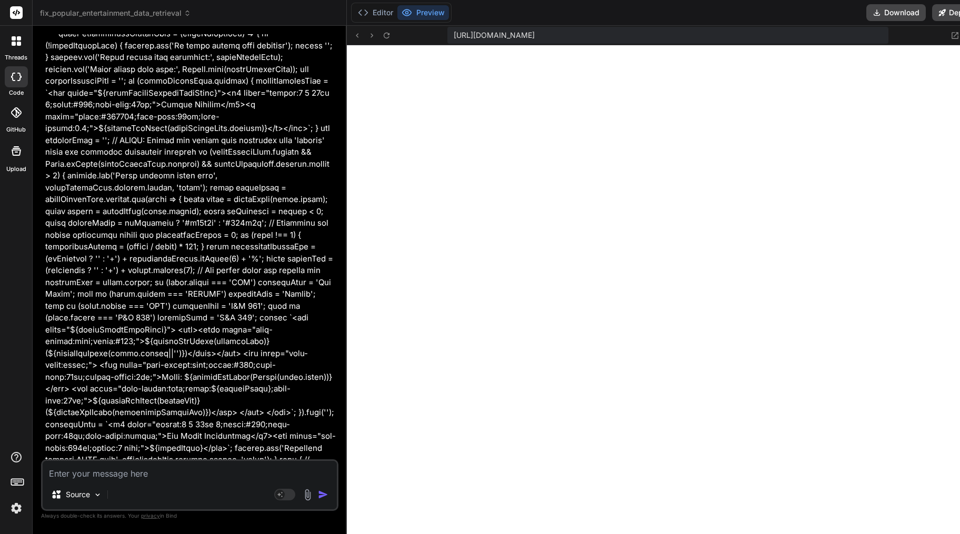
type textarea "r"
type textarea "x"
type textarea "re"
type textarea "x"
type textarea "ren"
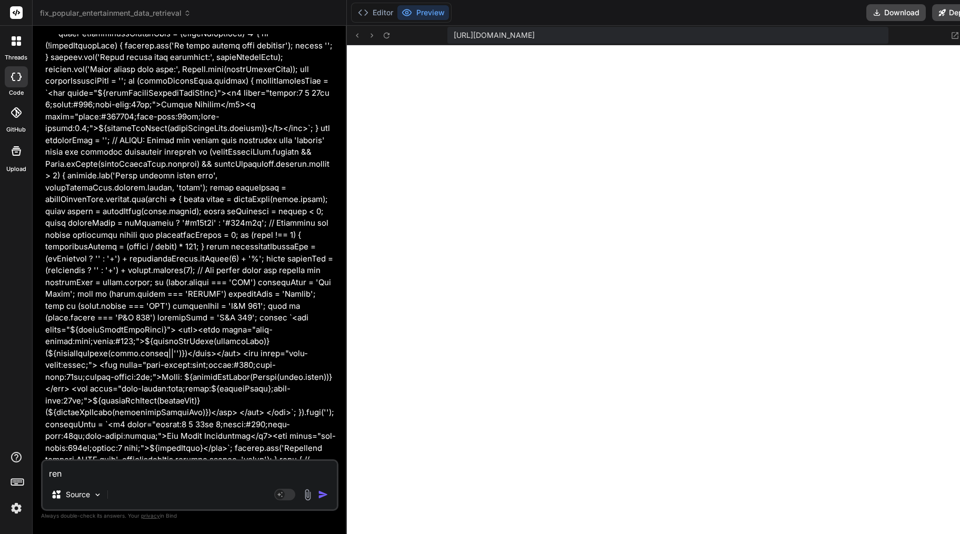
type textarea "x"
type textarea "rend"
type textarea "x"
type textarea "[PERSON_NAME]"
type textarea "x"
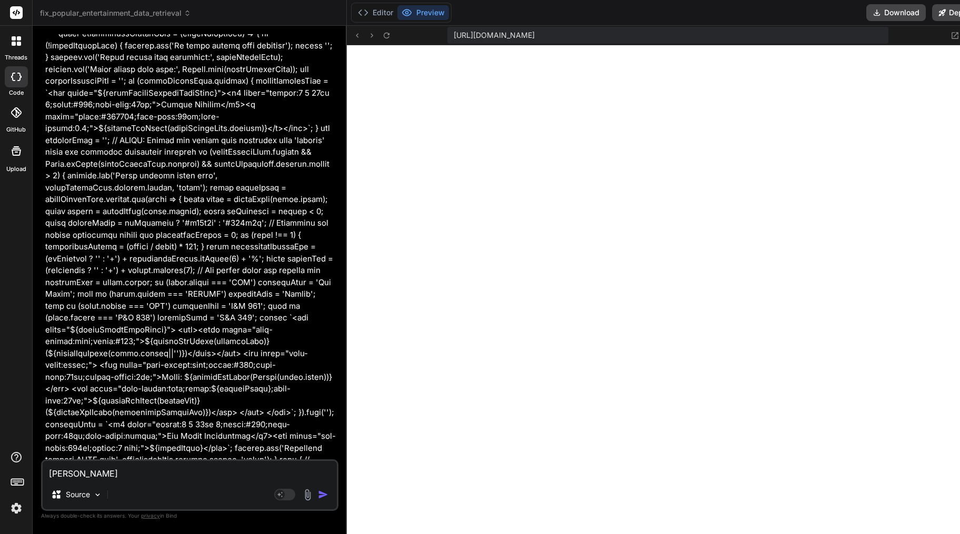
type textarea "render"
type textarea "x"
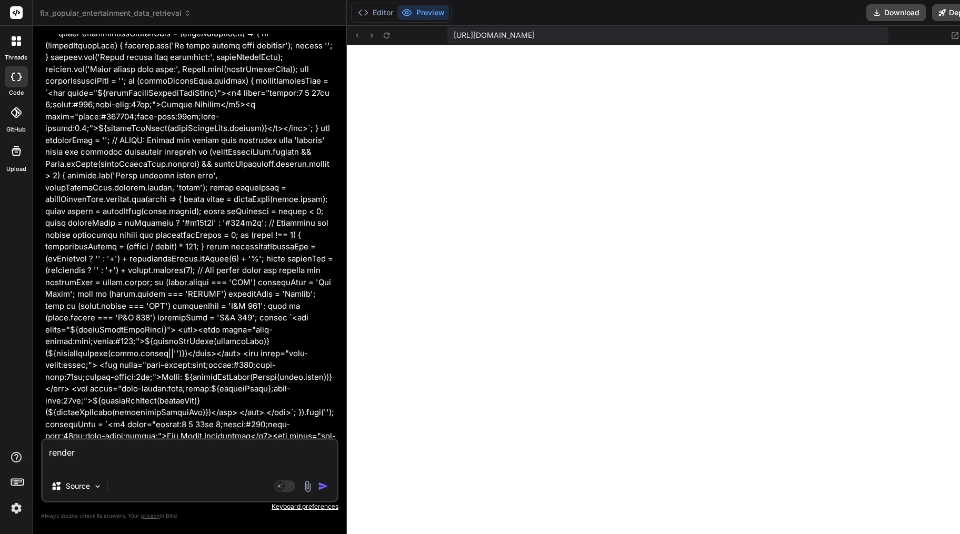
type textarea "render"
type textarea "x"
paste textarea "export const code = async (inputs) => { // UPDATED: This email rendering step n…"
type textarea "render export const code = async (inputs) => { // UPDATED: This email rendering…"
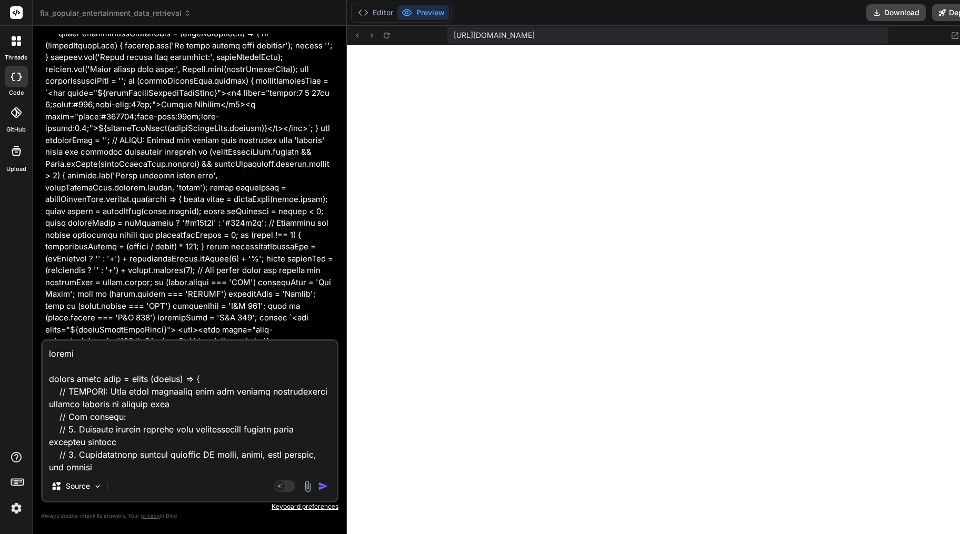
scroll to position [9684, 0]
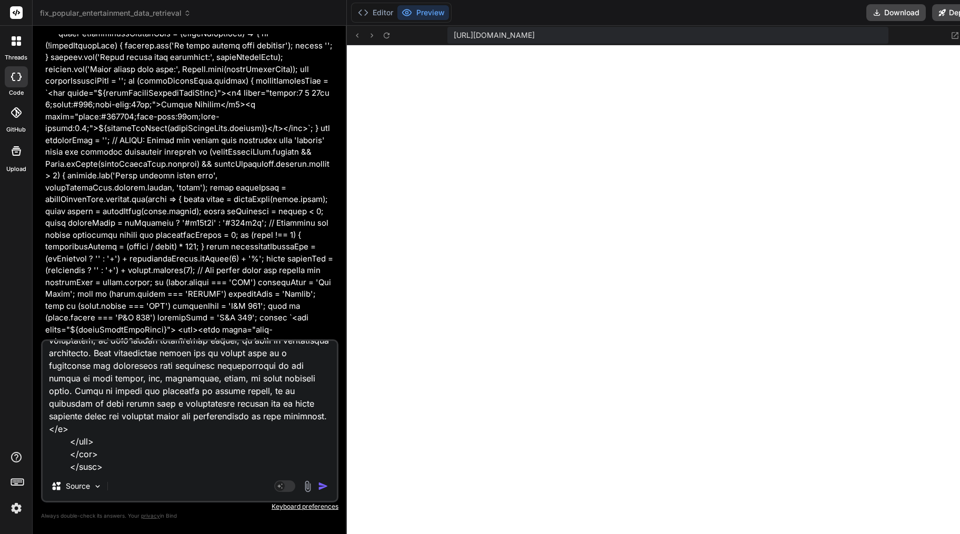
type textarea "x"
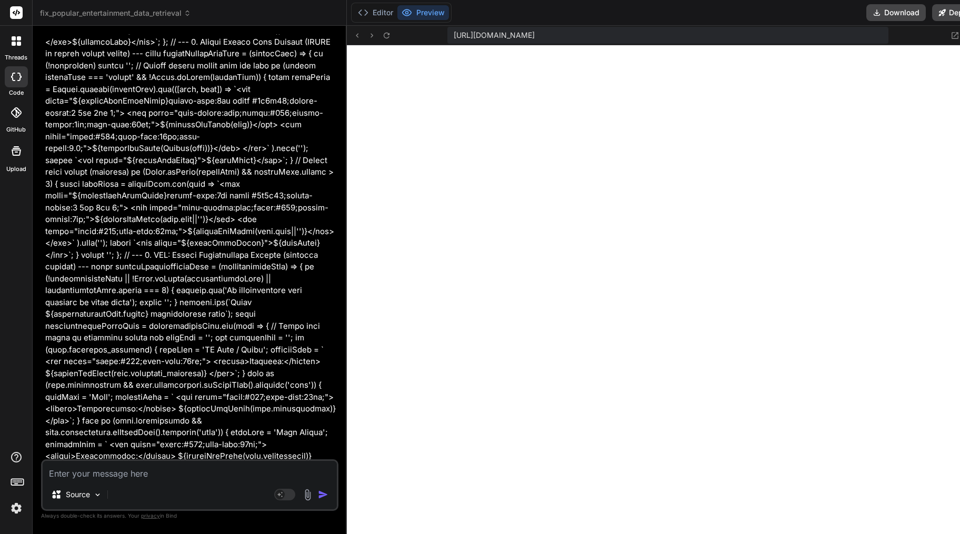
scroll to position [56754, 0]
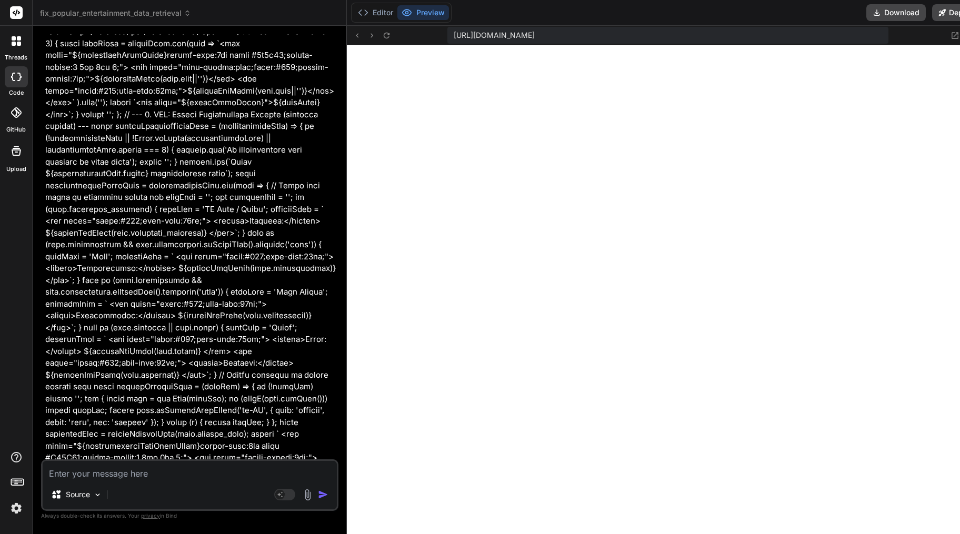
type textarea "x"
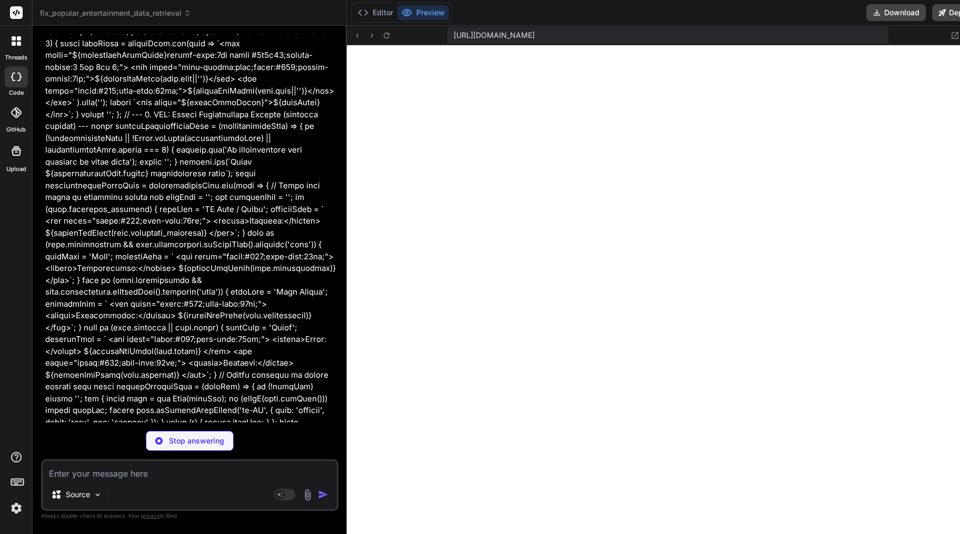
type textarea ""dependencies": { "http-server": "^14.1.1" } }"
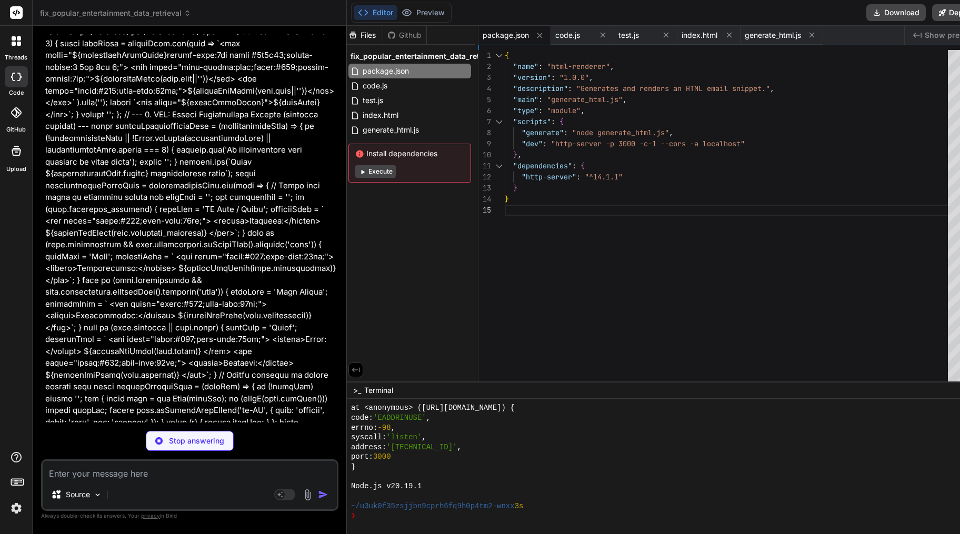
scroll to position [56881, 0]
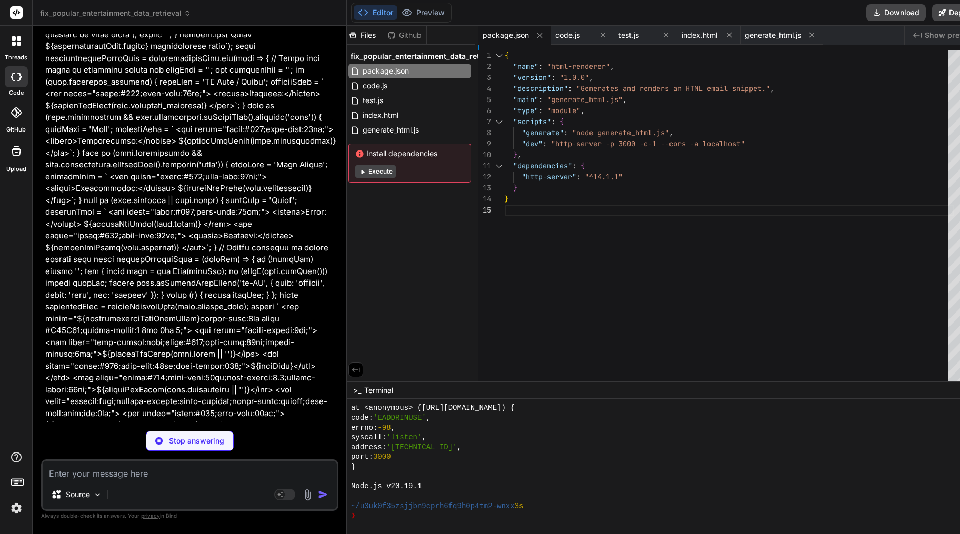
type textarea "x"
type textarea "</html>`; // Minify the final HTML to reduce file size const minifiedHtml = htm…"
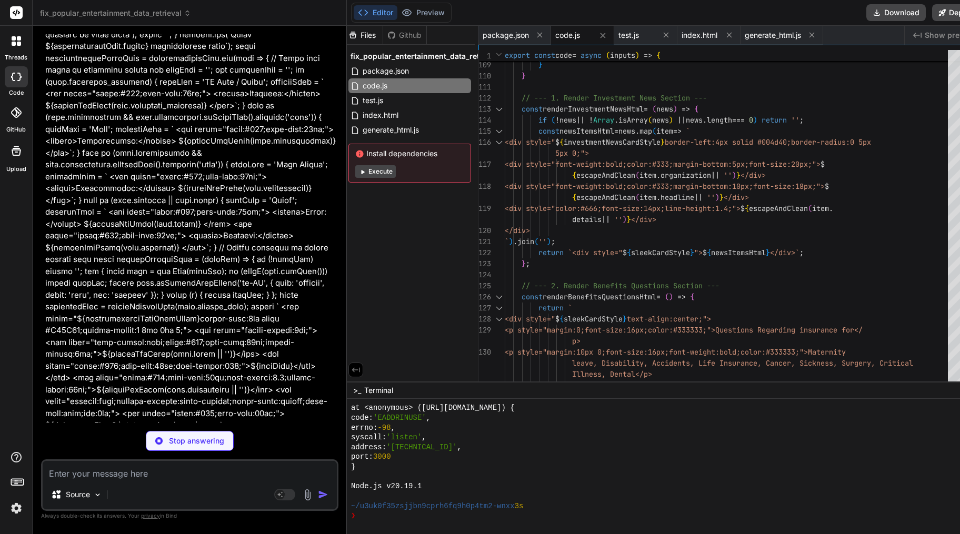
scroll to position [56897, 0]
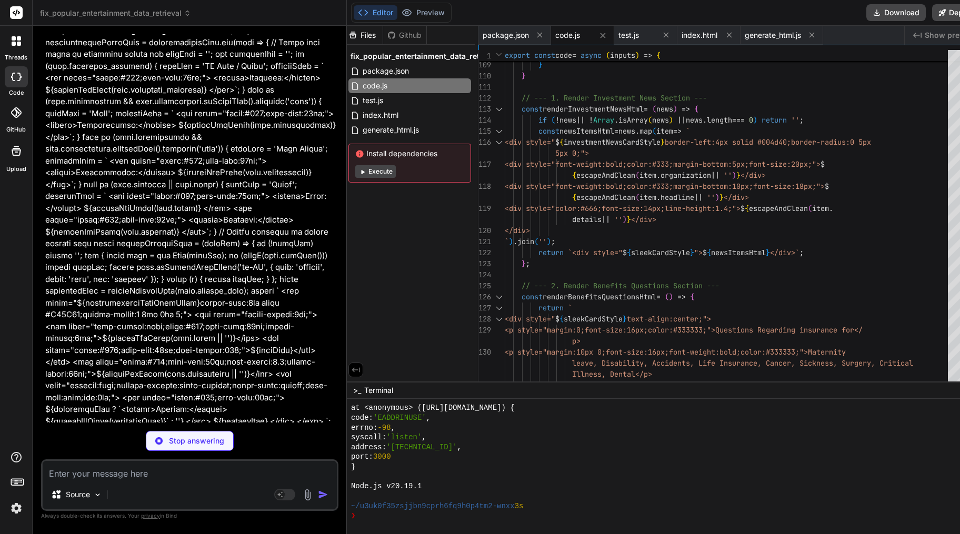
type textarea "x"
type textarea "generateAndRenderHtml();"
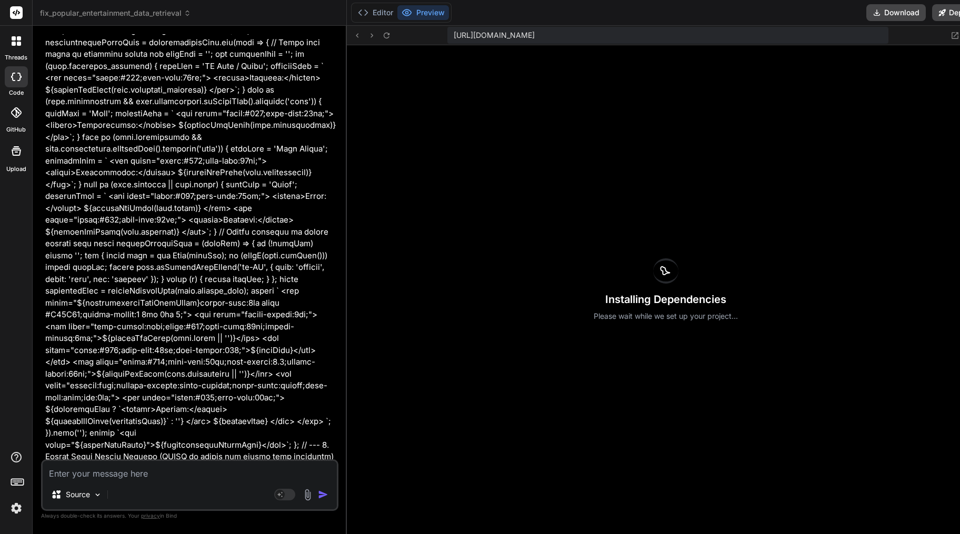
type textarea "x"
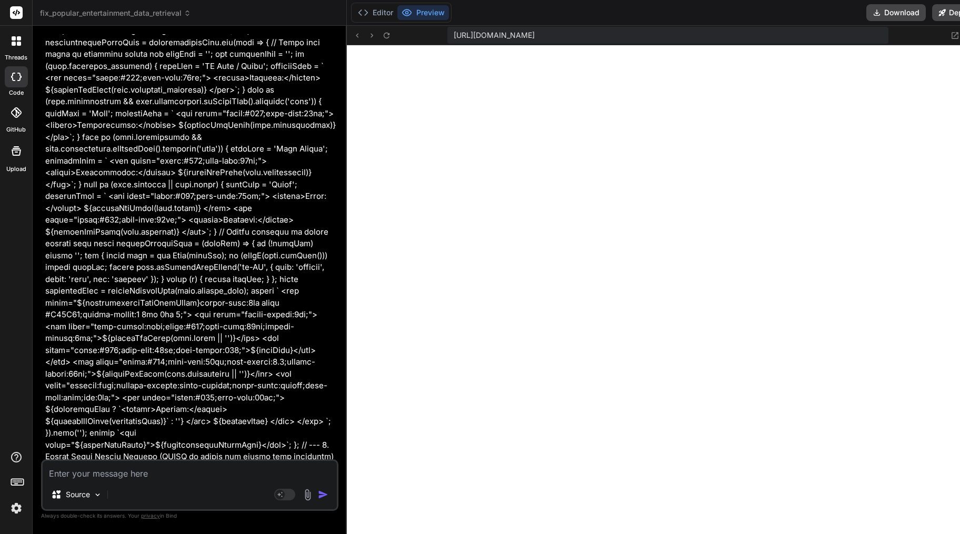
scroll to position [6667, 0]
